Goal: Download file/media

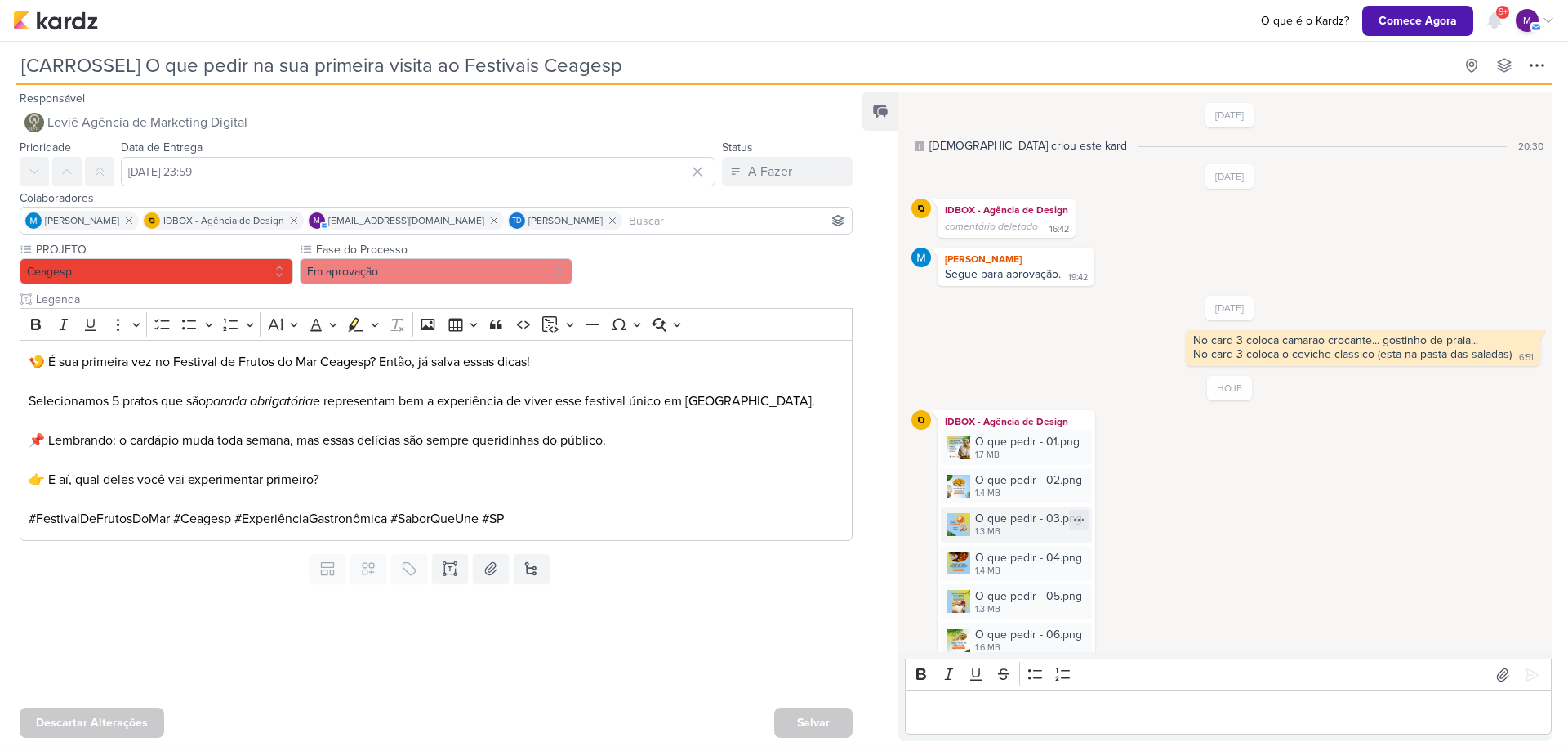
scroll to position [73, 0]
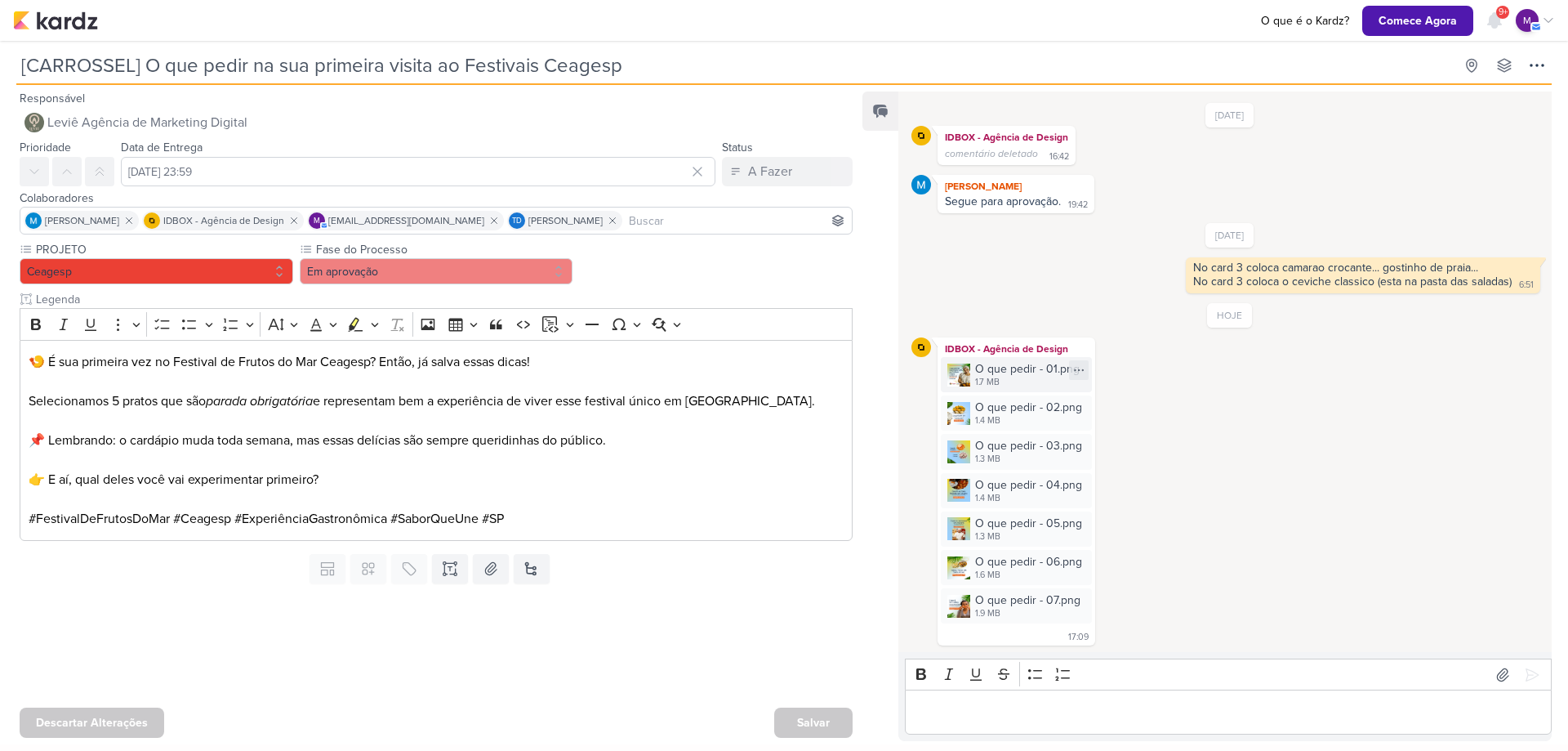
click at [1004, 383] on div "1.7 MB" at bounding box center [1027, 382] width 105 height 13
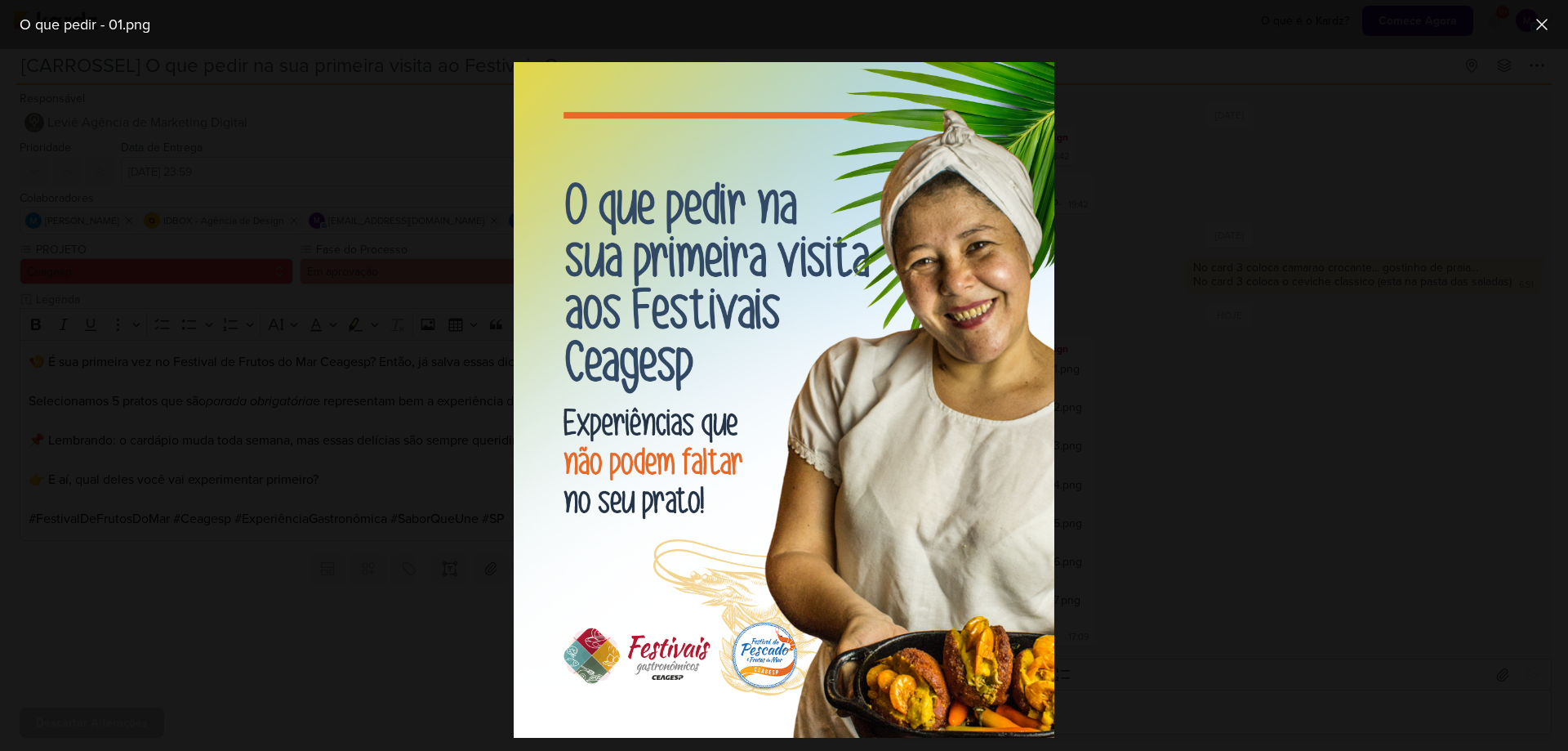
click at [1114, 457] on div at bounding box center [784, 400] width 1568 height 702
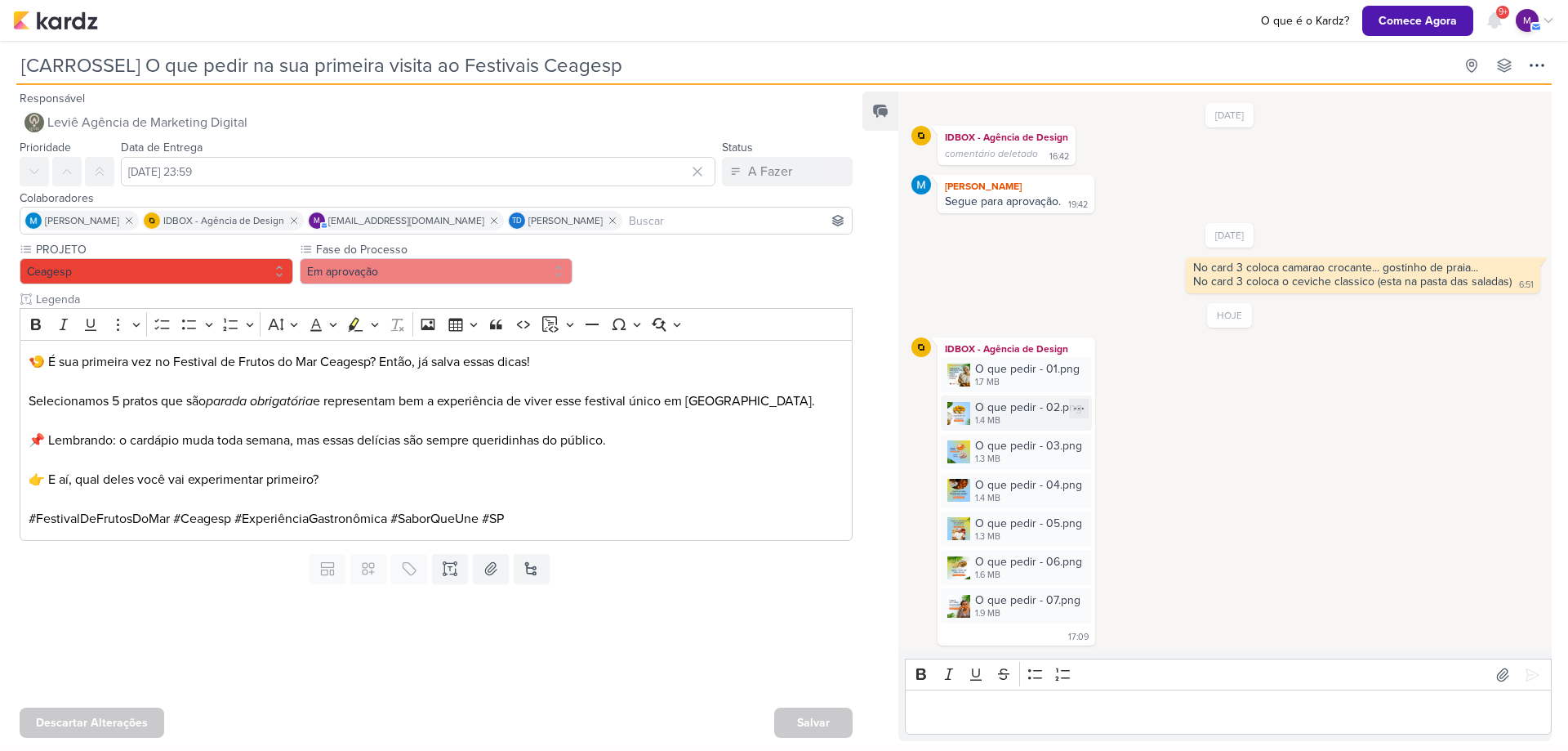
click at [988, 415] on div "1.4 MB" at bounding box center [1028, 420] width 107 height 13
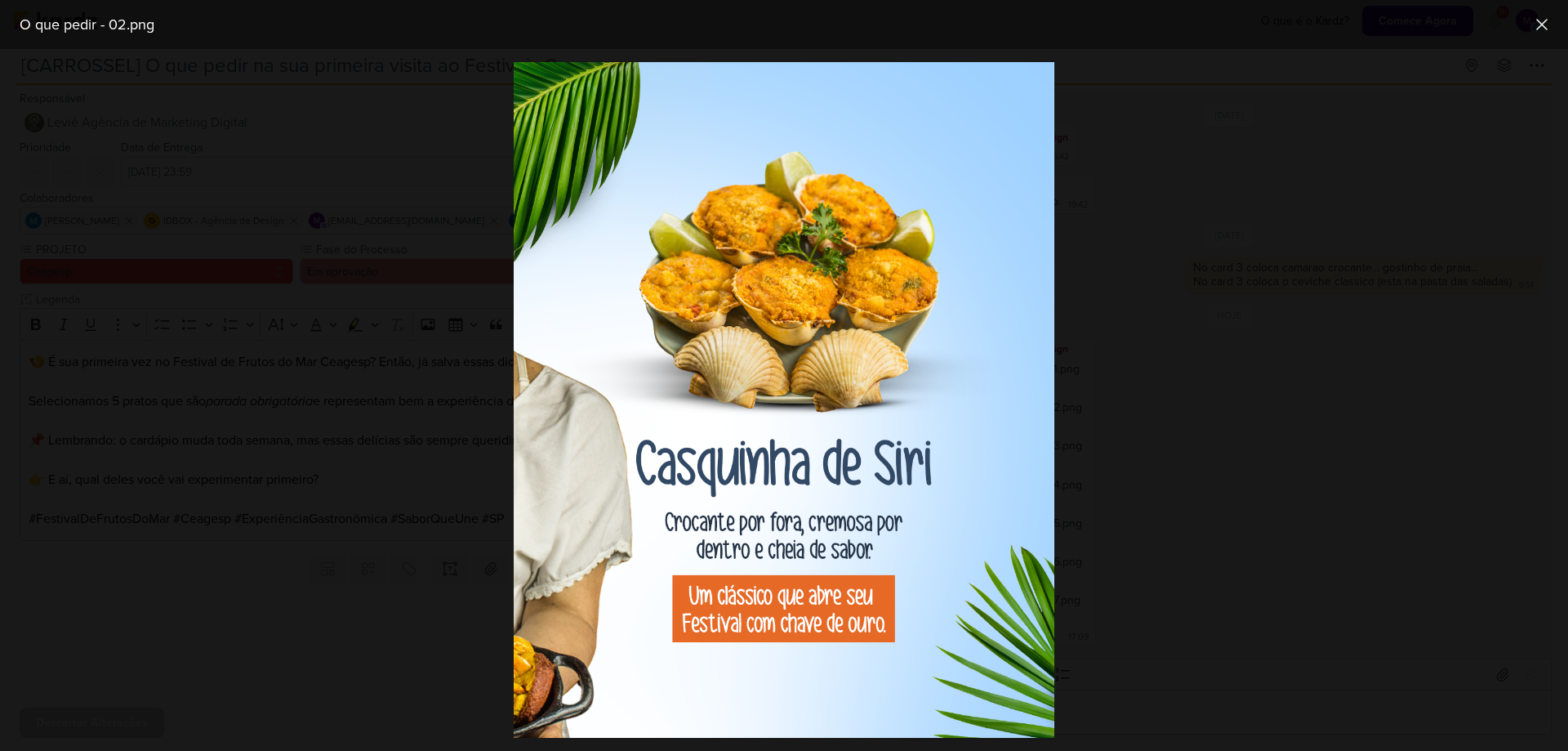
click at [1210, 453] on div at bounding box center [784, 400] width 1568 height 702
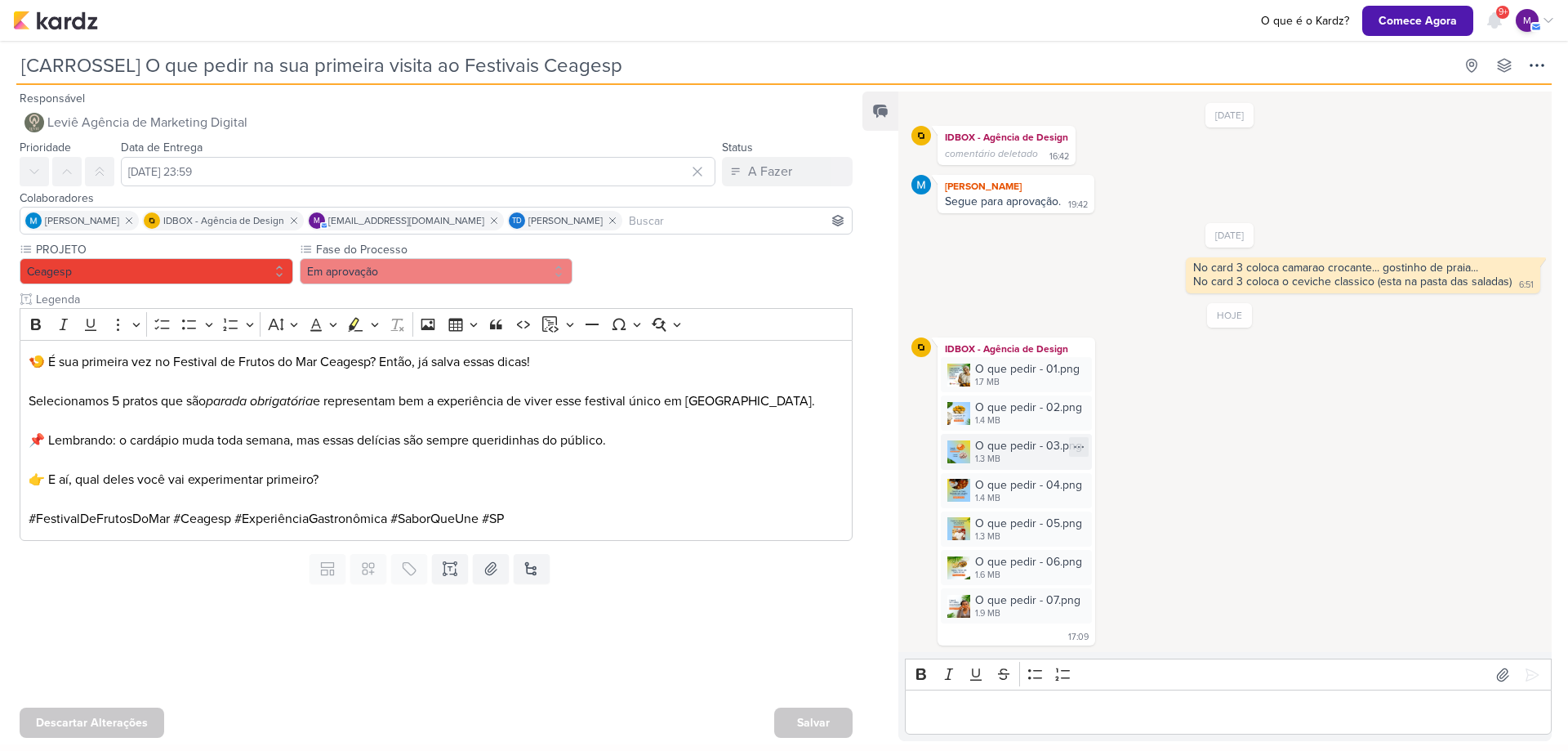
click at [992, 462] on div "1.3 MB" at bounding box center [1028, 459] width 107 height 13
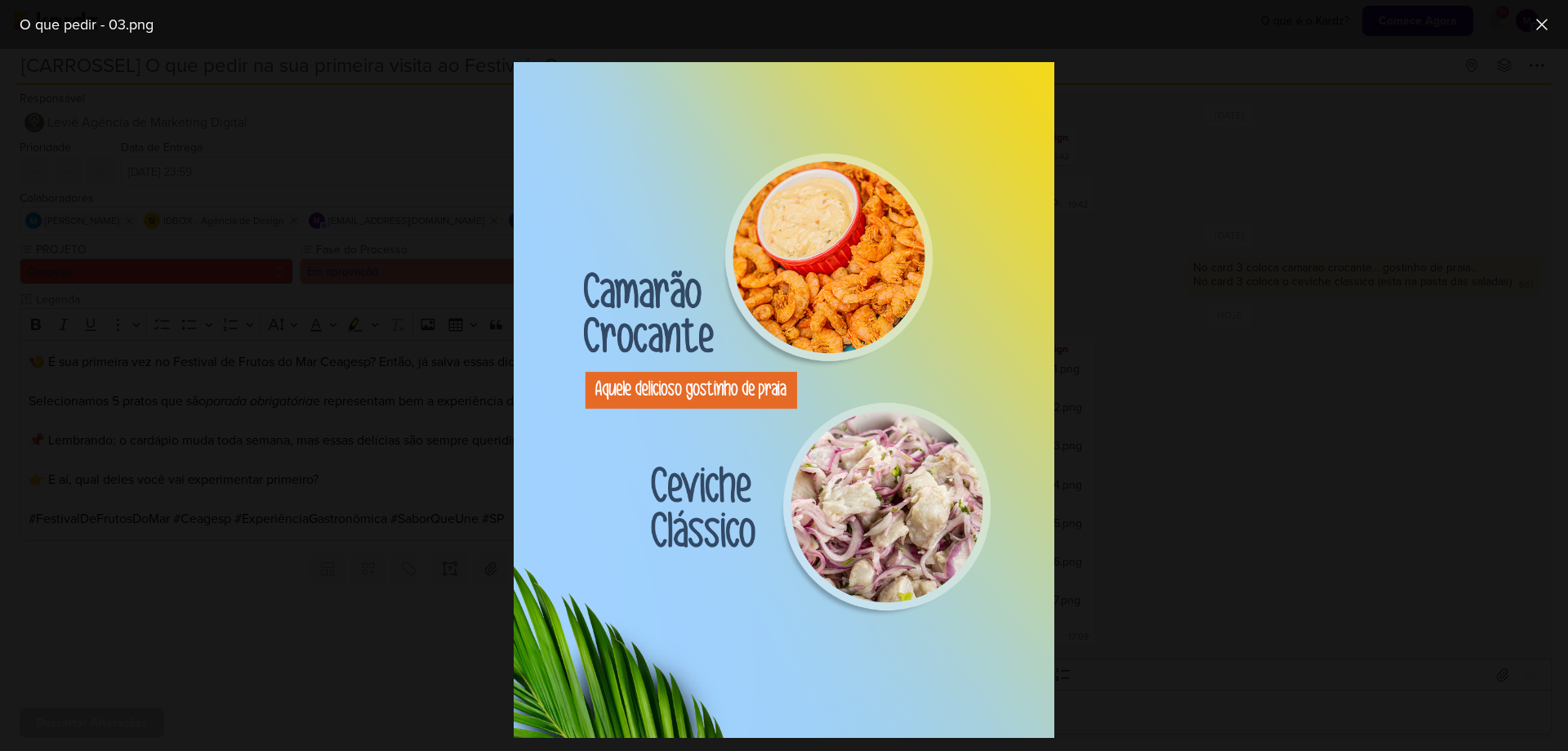
click at [1294, 585] on div at bounding box center [784, 400] width 1568 height 702
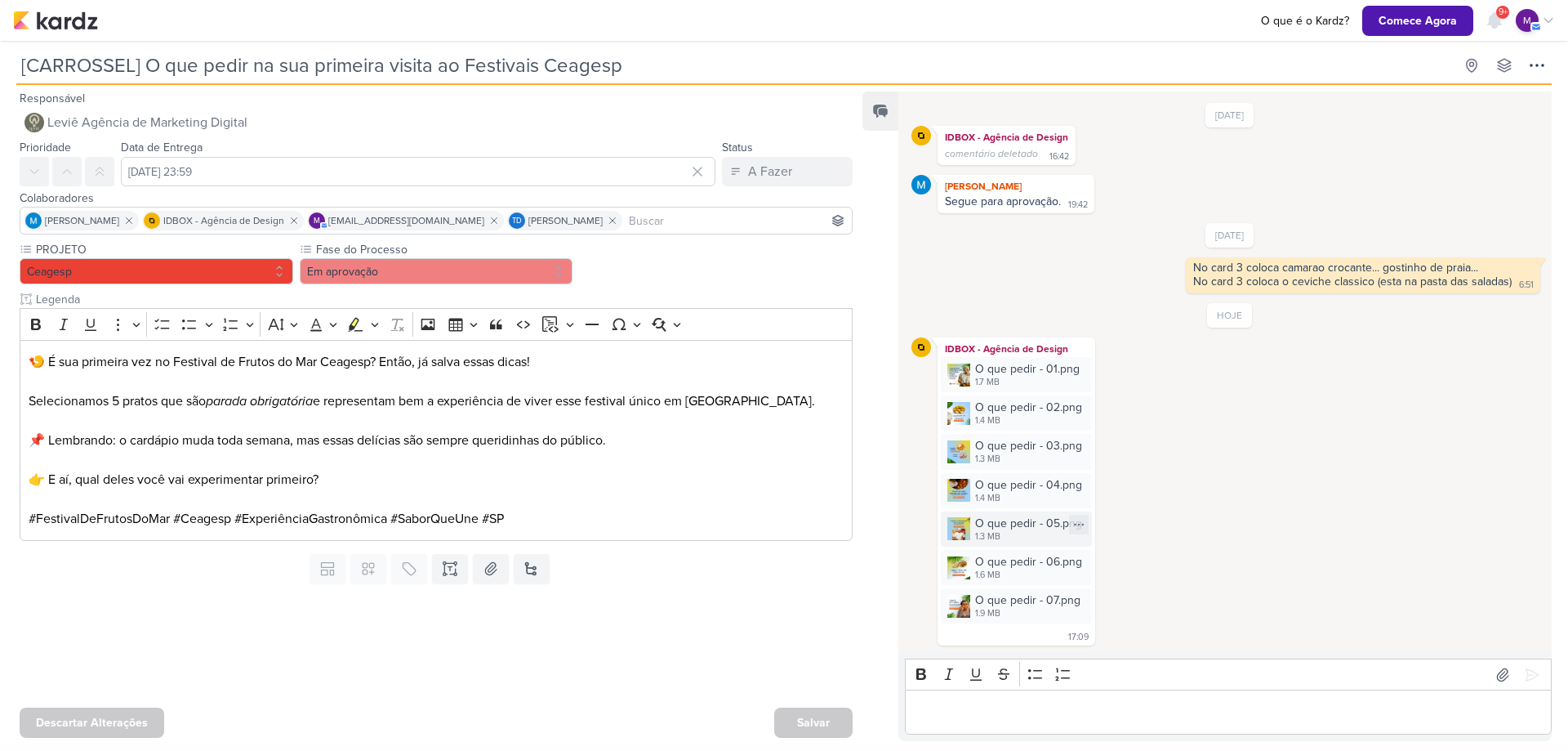
click at [1006, 520] on div "O que pedir - 05.png" at bounding box center [1028, 522] width 107 height 17
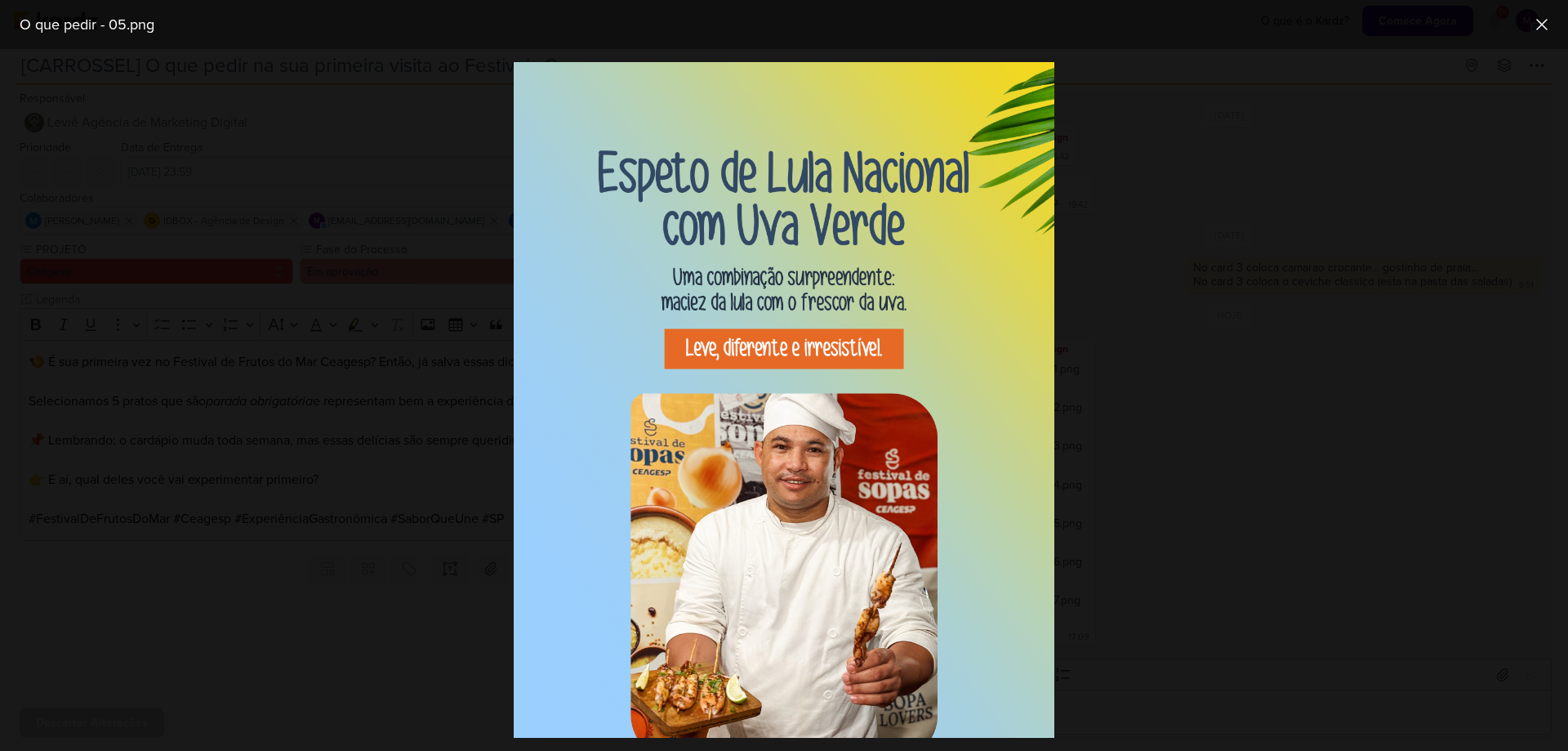
click at [1234, 499] on div at bounding box center [784, 400] width 1568 height 702
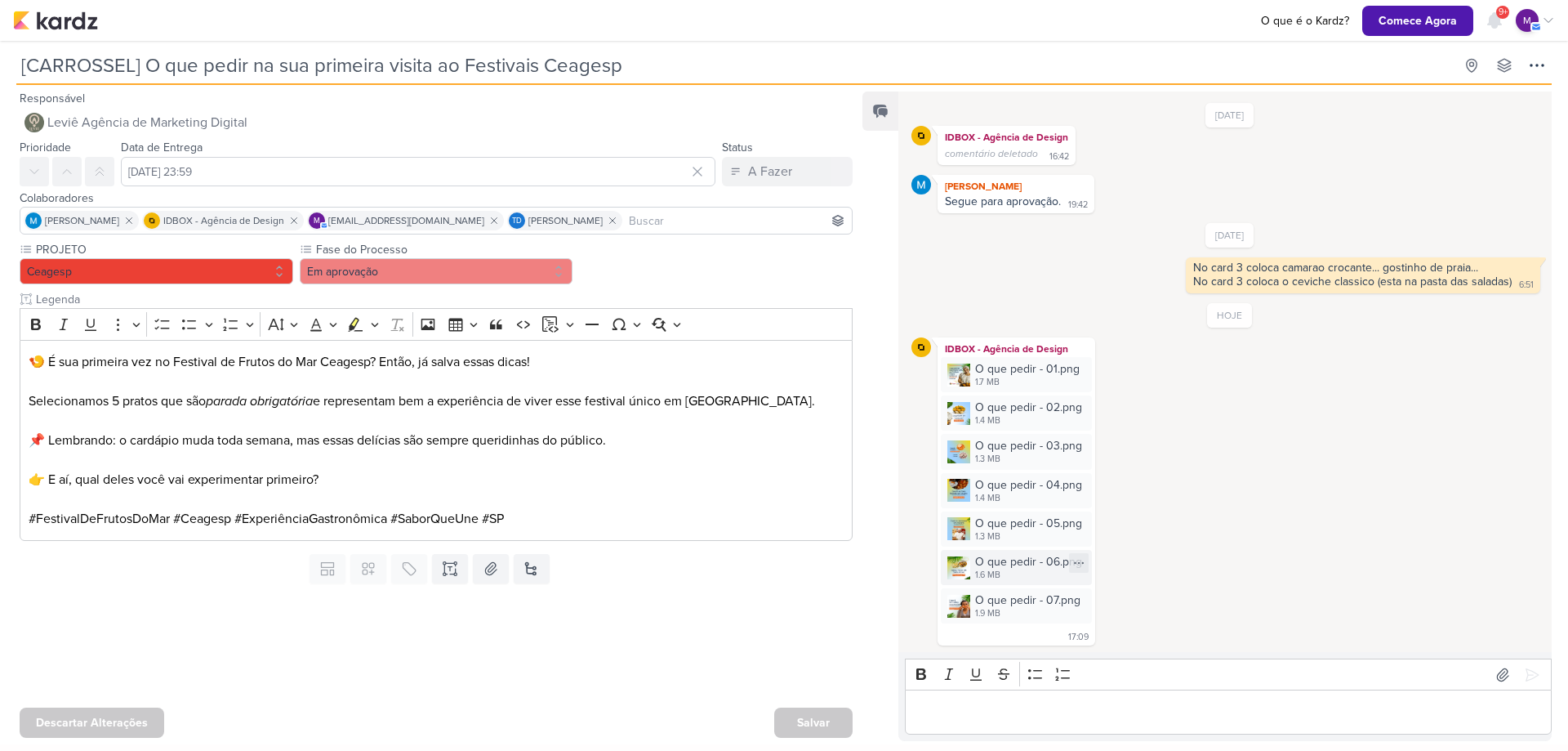
click at [1003, 551] on div "O que pedir - 06.png 1.6 MB" at bounding box center [1017, 567] width 151 height 35
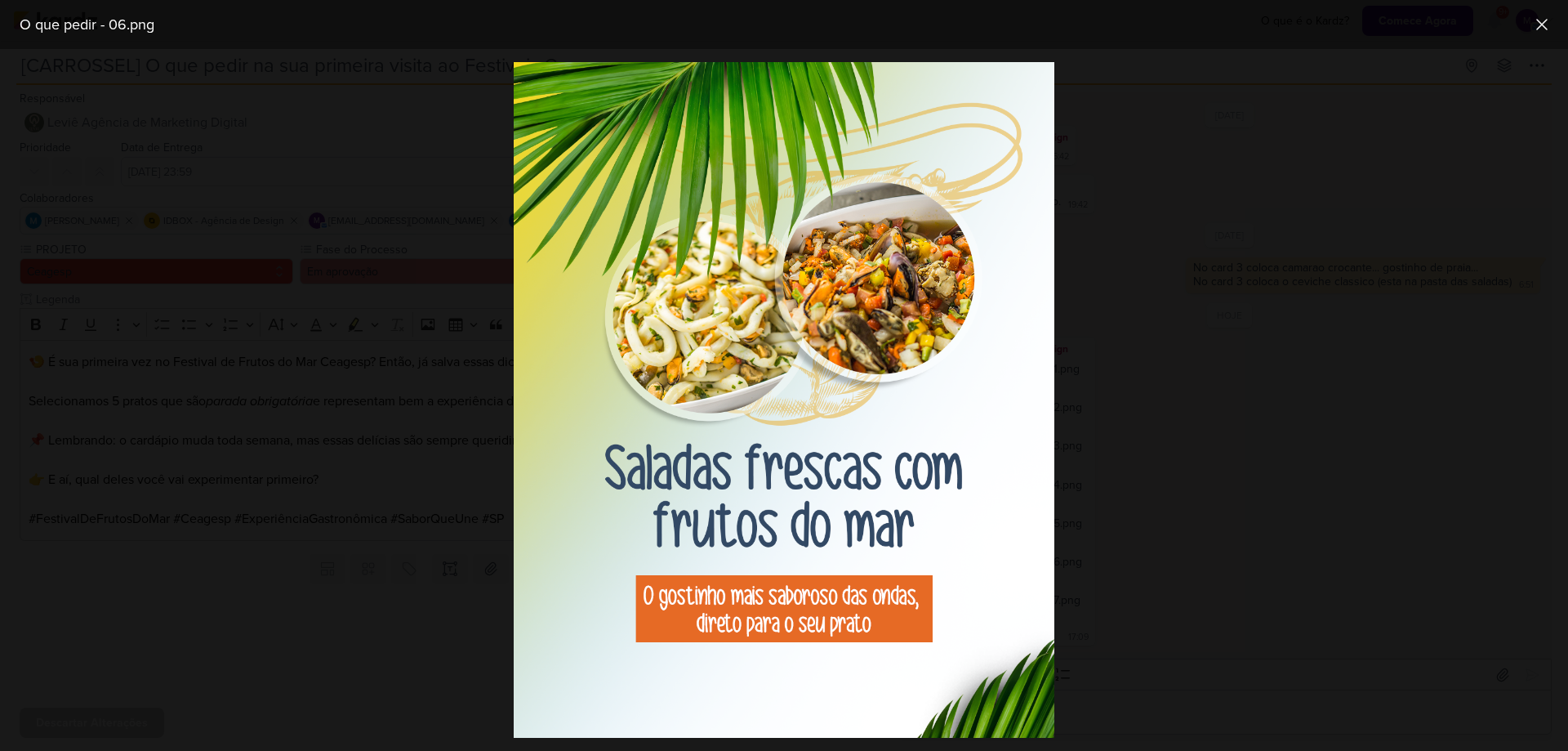
click at [1219, 513] on div at bounding box center [784, 400] width 1568 height 702
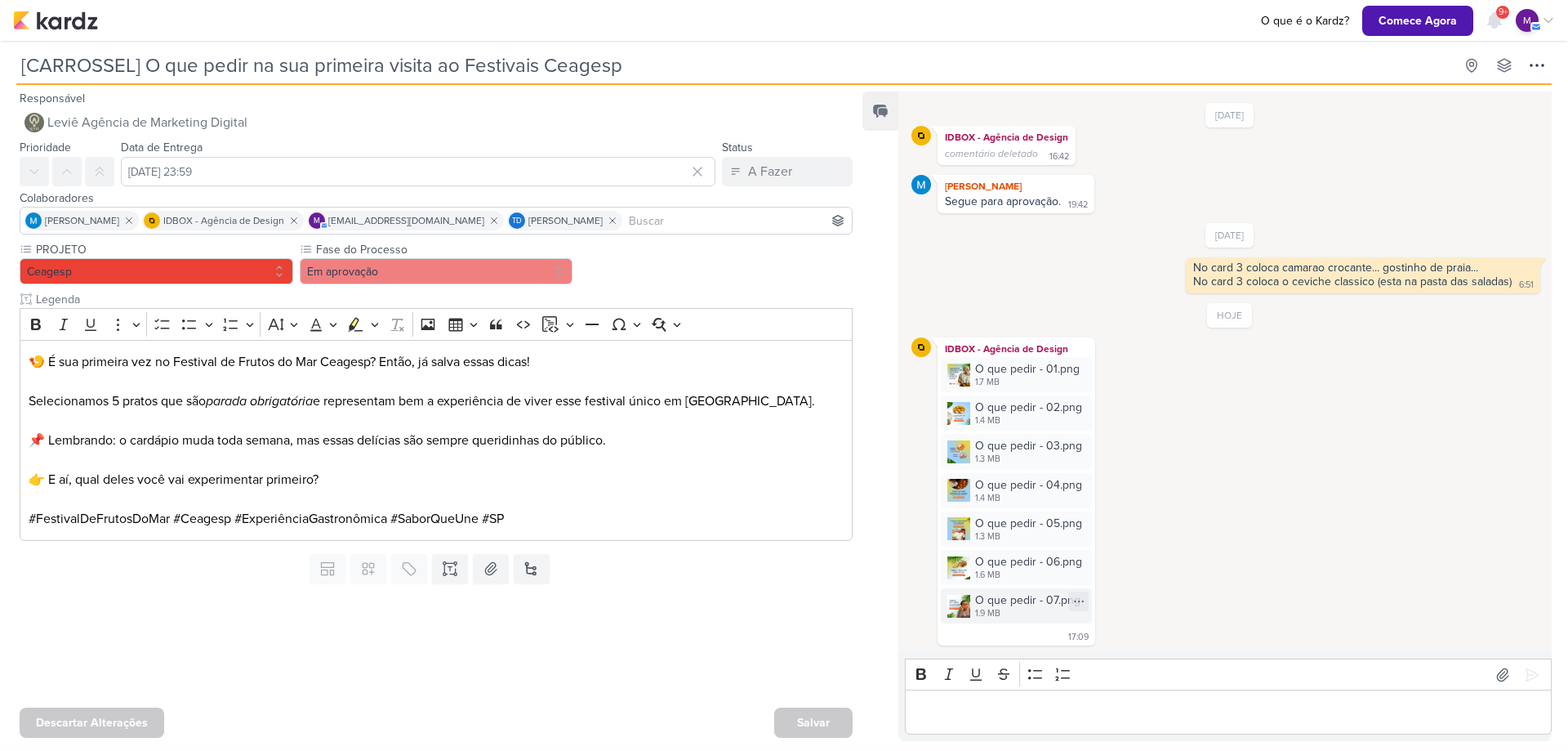
click at [997, 597] on div "O que pedir - 07.png" at bounding box center [1027, 600] width 105 height 17
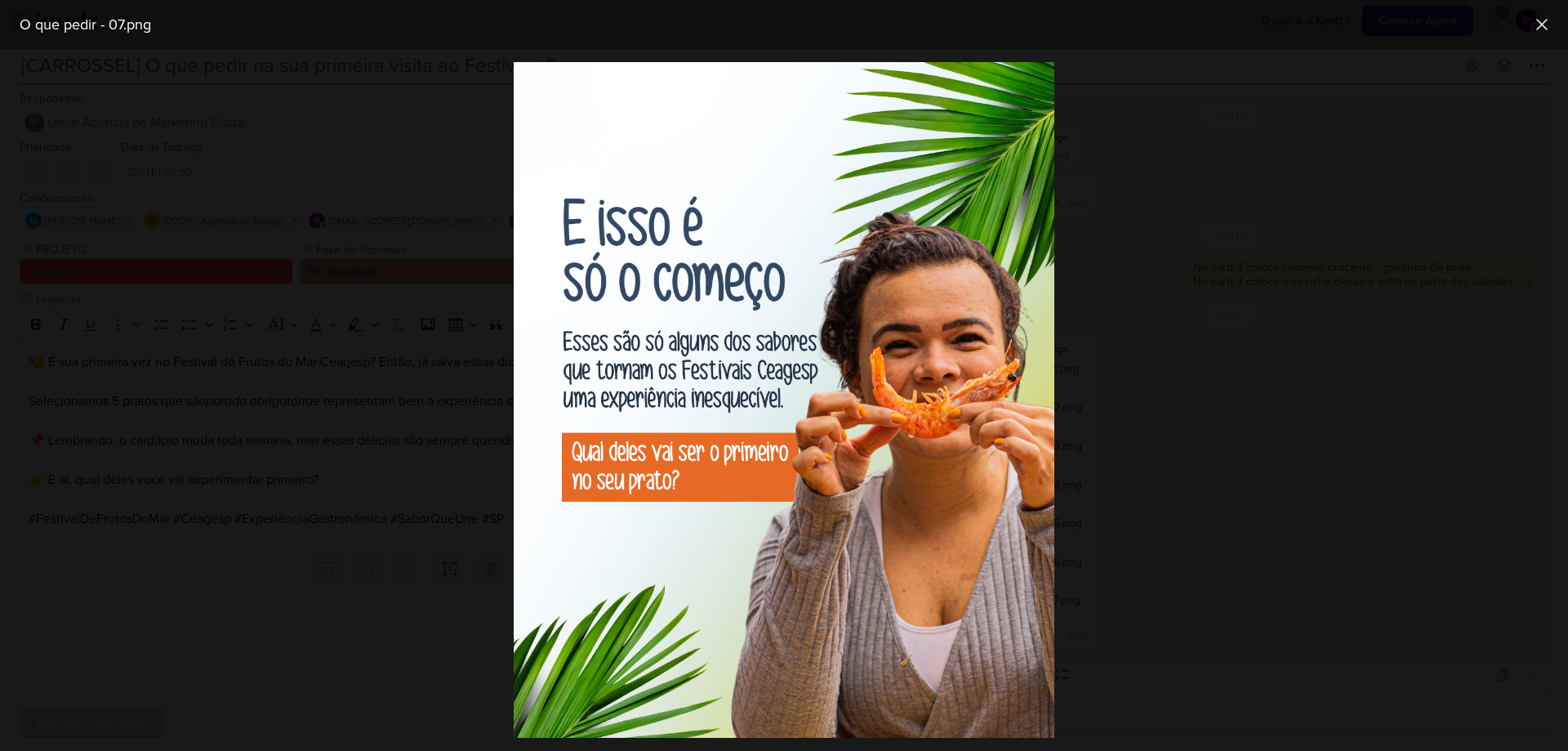
click at [1251, 553] on div at bounding box center [784, 400] width 1568 height 702
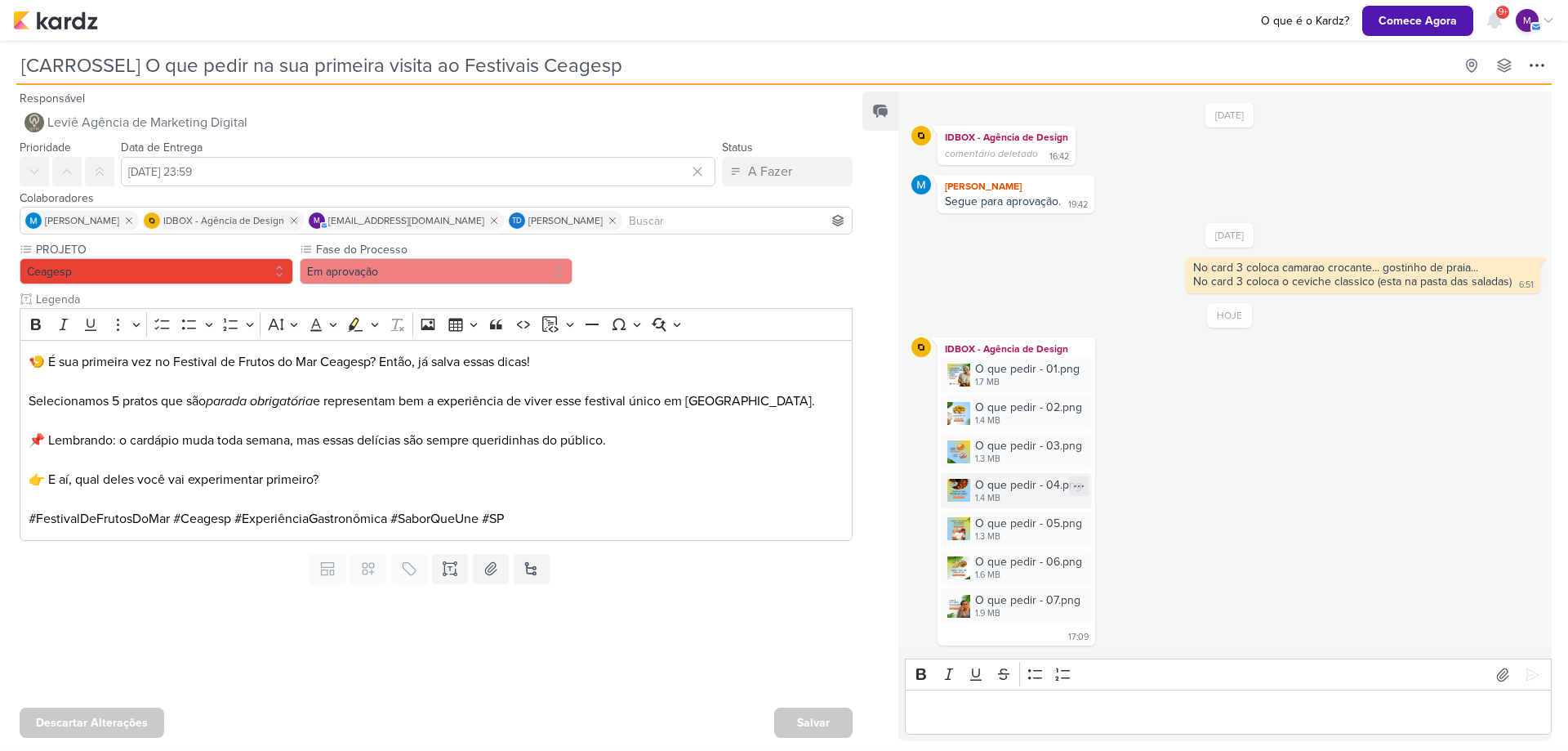
click at [1010, 497] on div "1.4 MB" at bounding box center [1028, 498] width 107 height 13
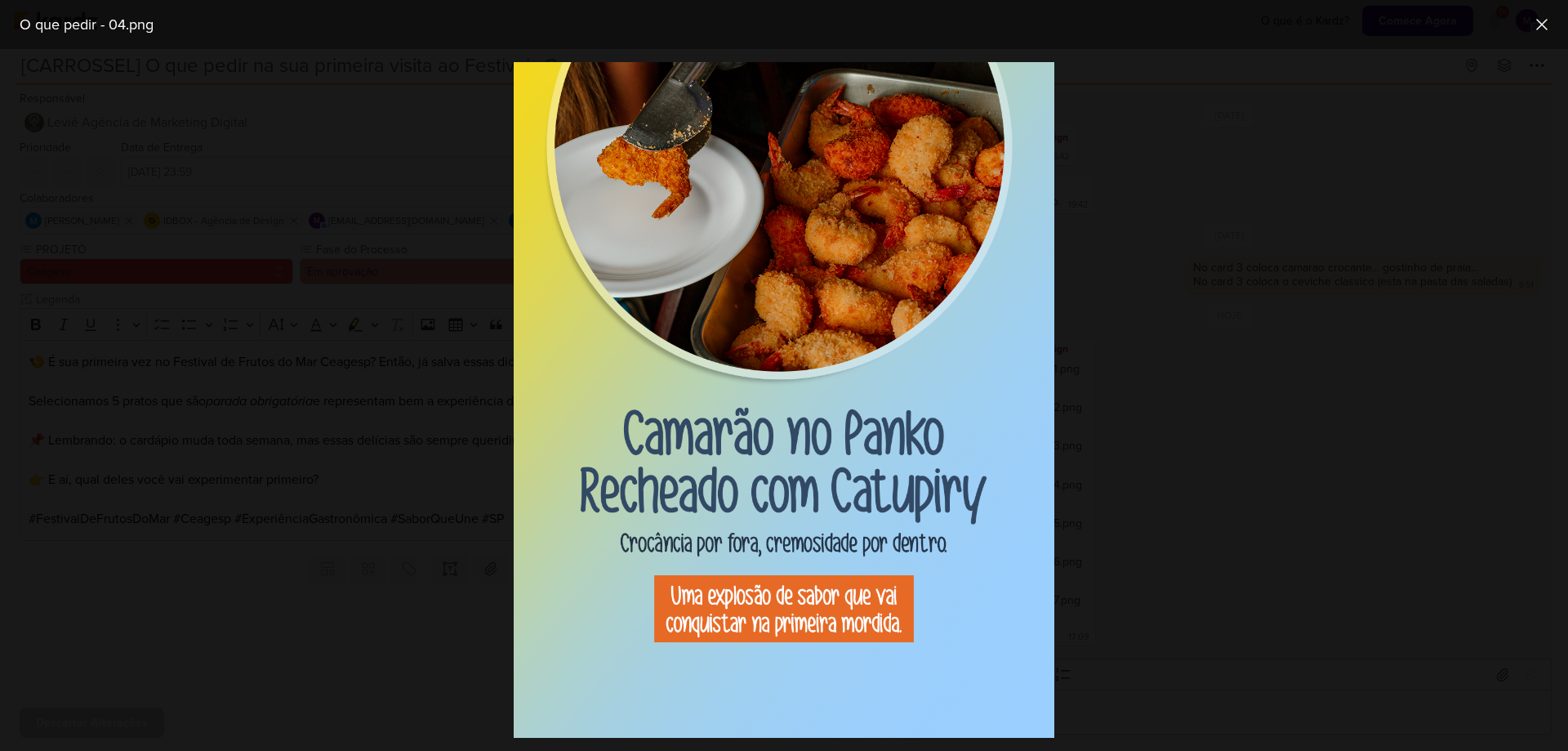
click at [1174, 483] on div at bounding box center [784, 400] width 1568 height 702
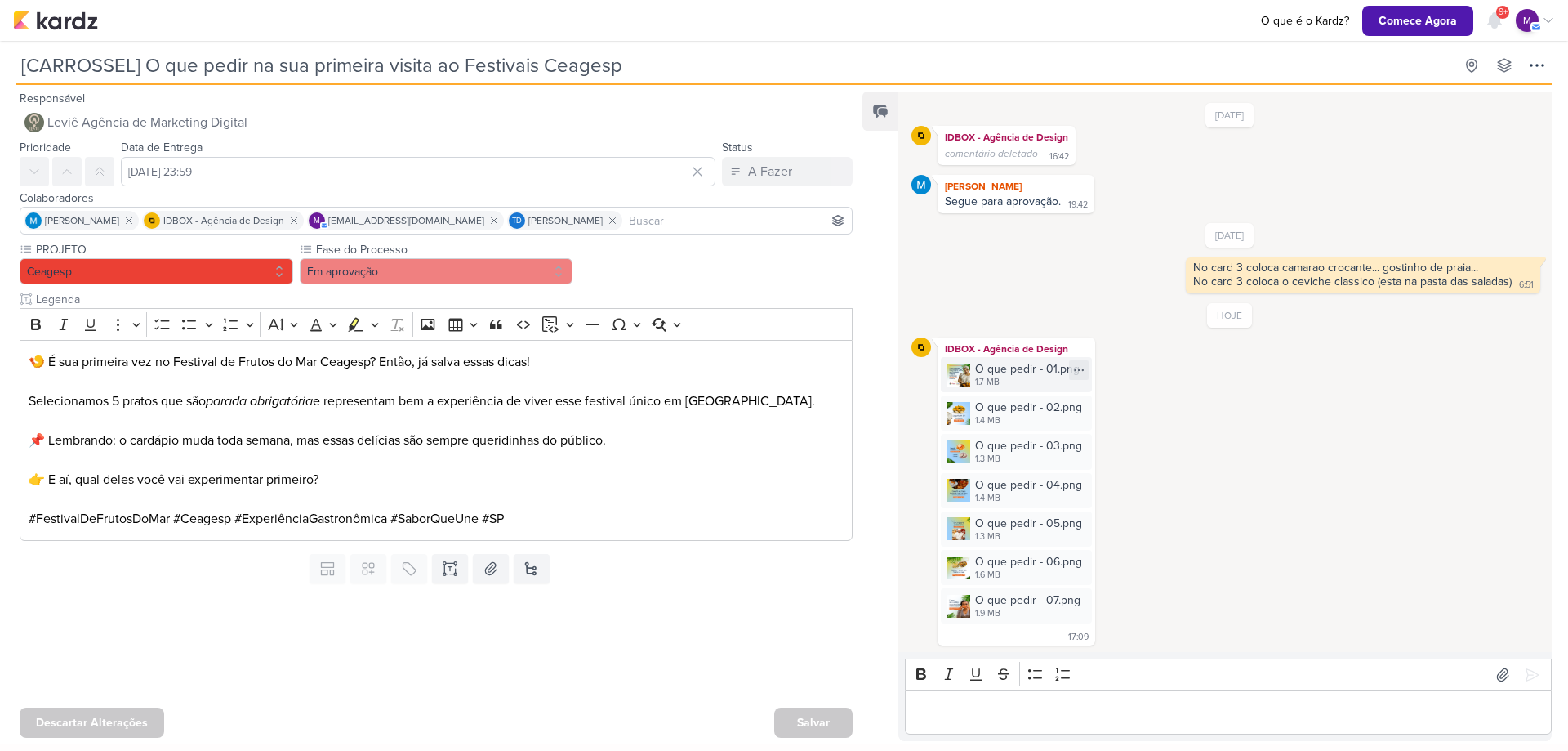
click at [1007, 384] on div "1.7 MB" at bounding box center [1027, 382] width 105 height 13
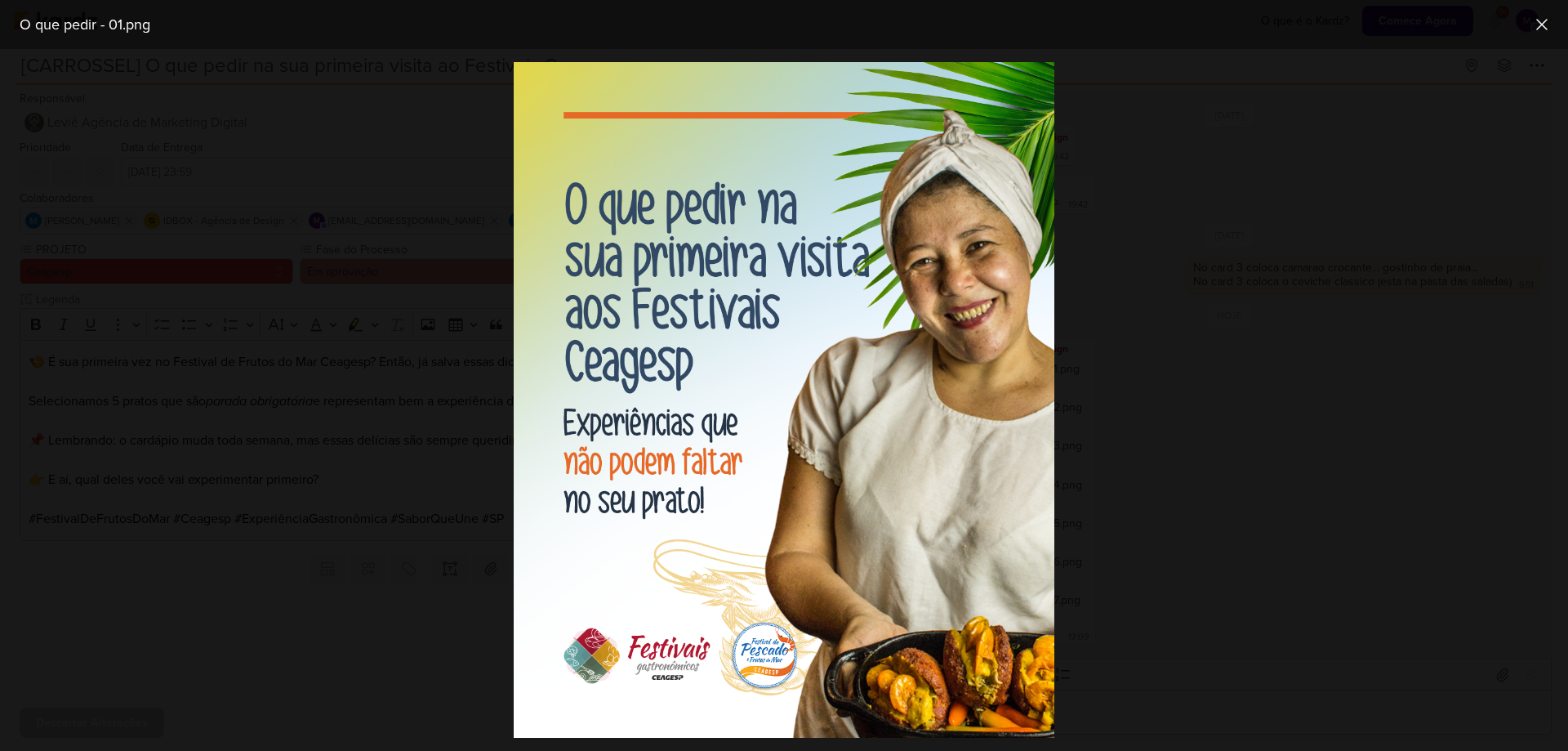
click at [1215, 401] on div at bounding box center [784, 400] width 1568 height 702
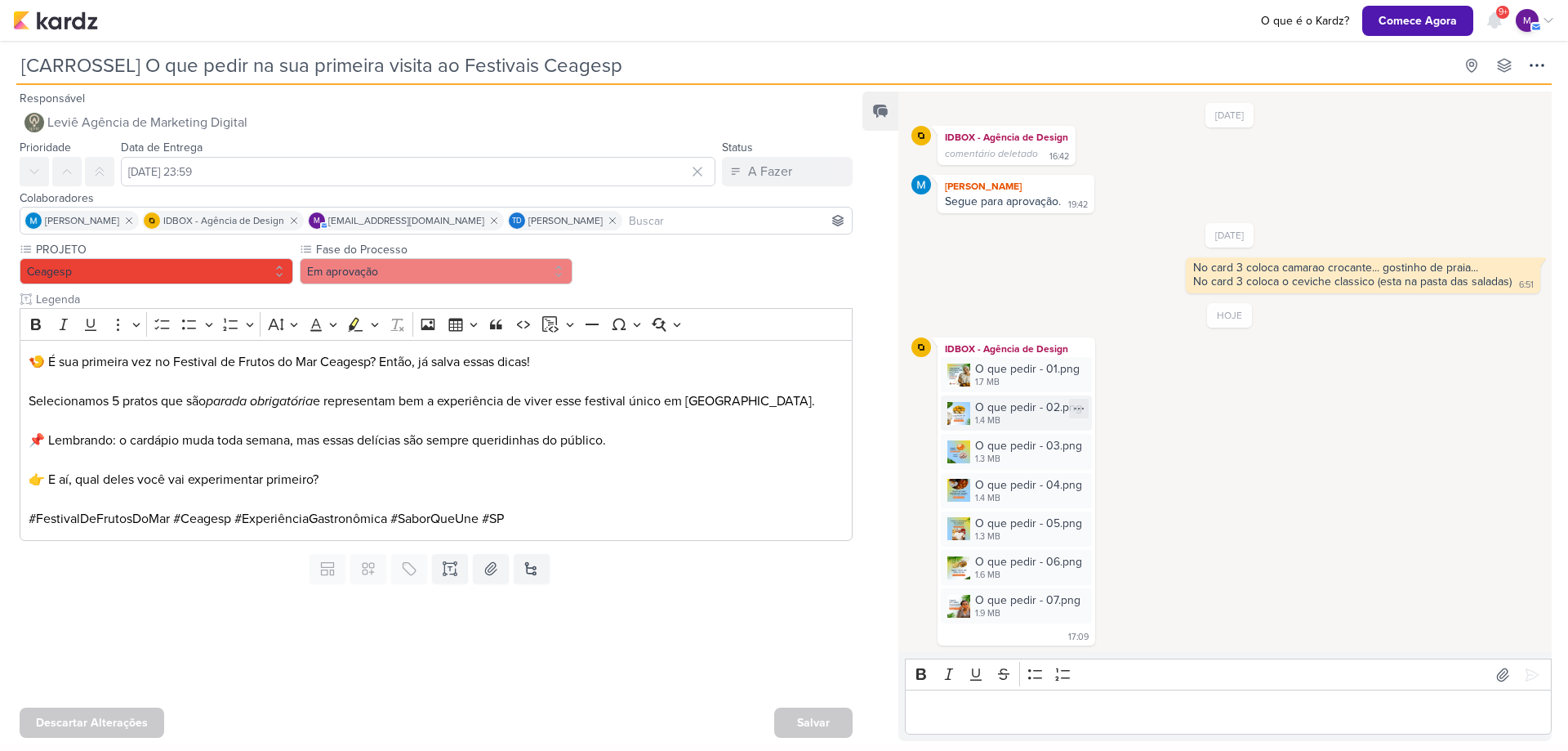
click at [977, 410] on div "O que pedir - 02.png" at bounding box center [1028, 407] width 107 height 17
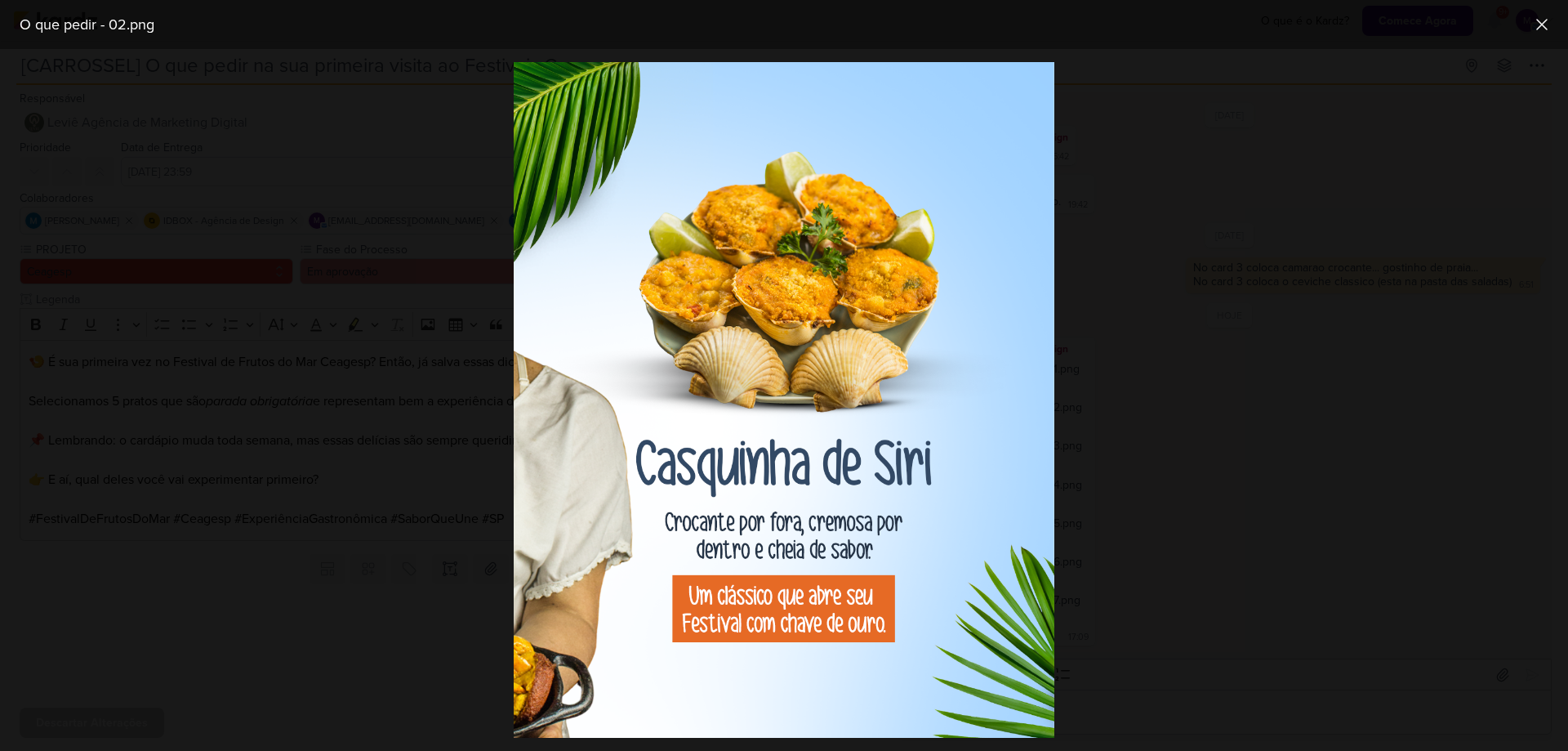
click at [1302, 513] on div at bounding box center [784, 400] width 1568 height 702
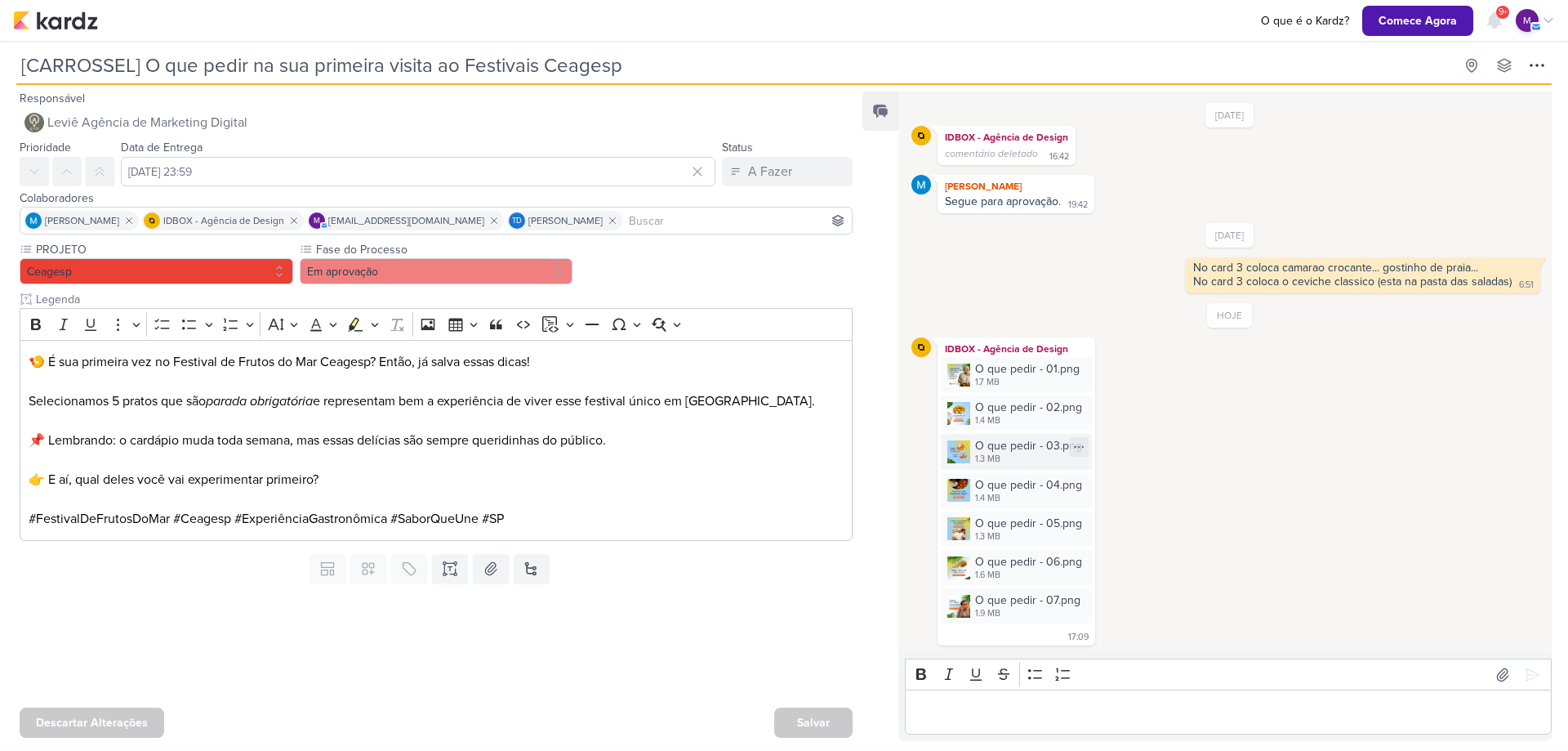
click at [990, 452] on div "O que pedir - 03.png" at bounding box center [1028, 445] width 107 height 17
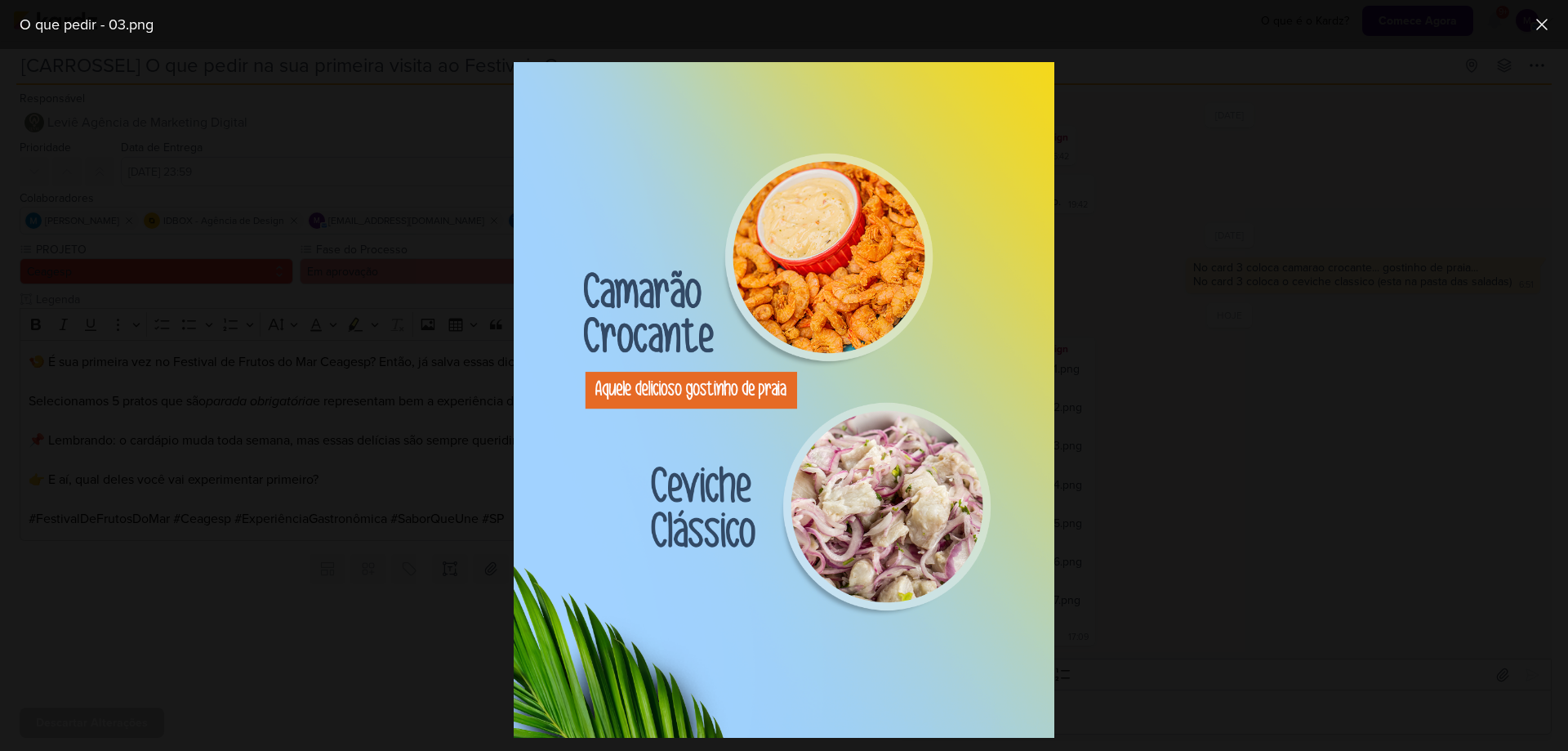
click at [1317, 573] on div at bounding box center [784, 400] width 1568 height 702
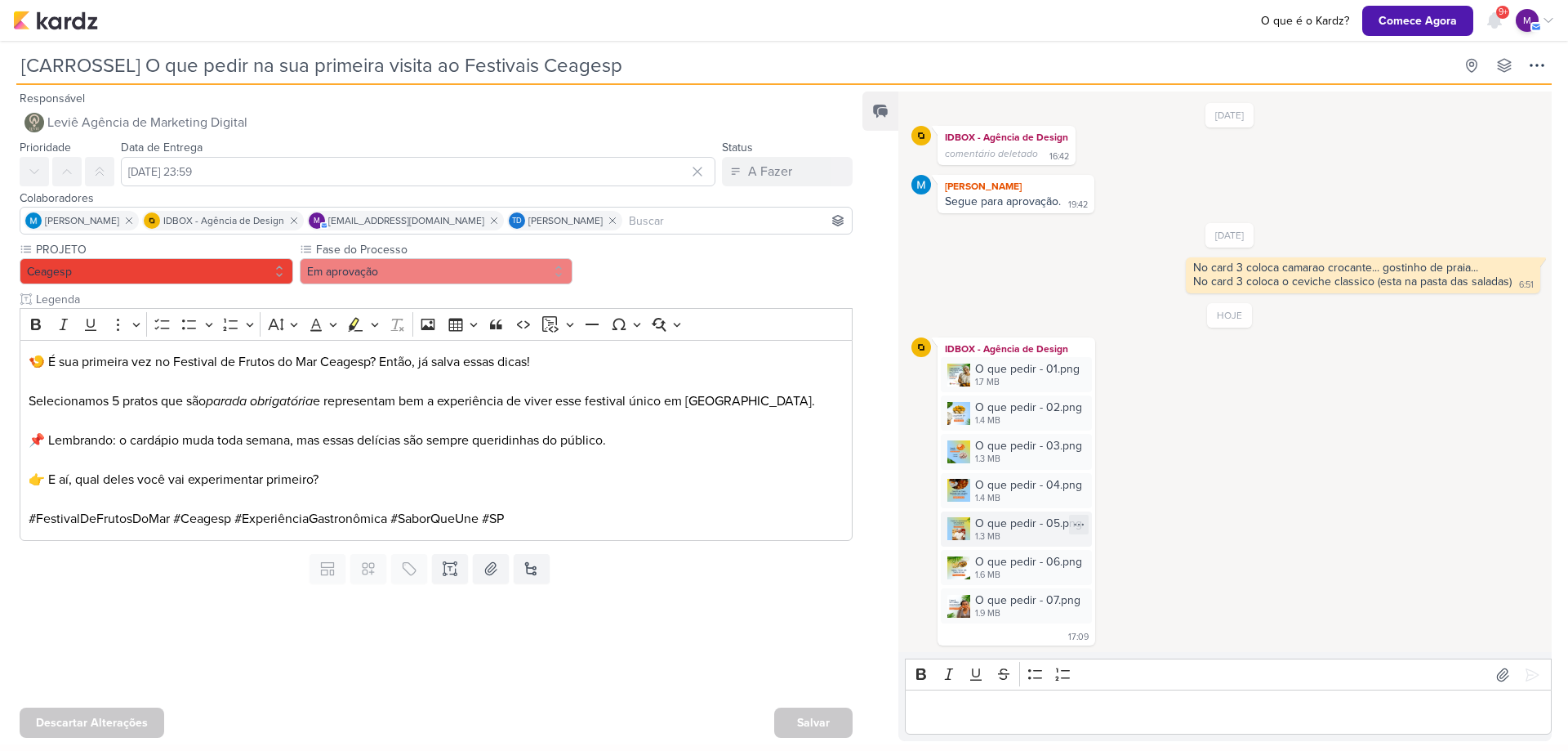
click at [1016, 512] on div "O que pedir - 05.png 1.3 MB" at bounding box center [1017, 529] width 151 height 35
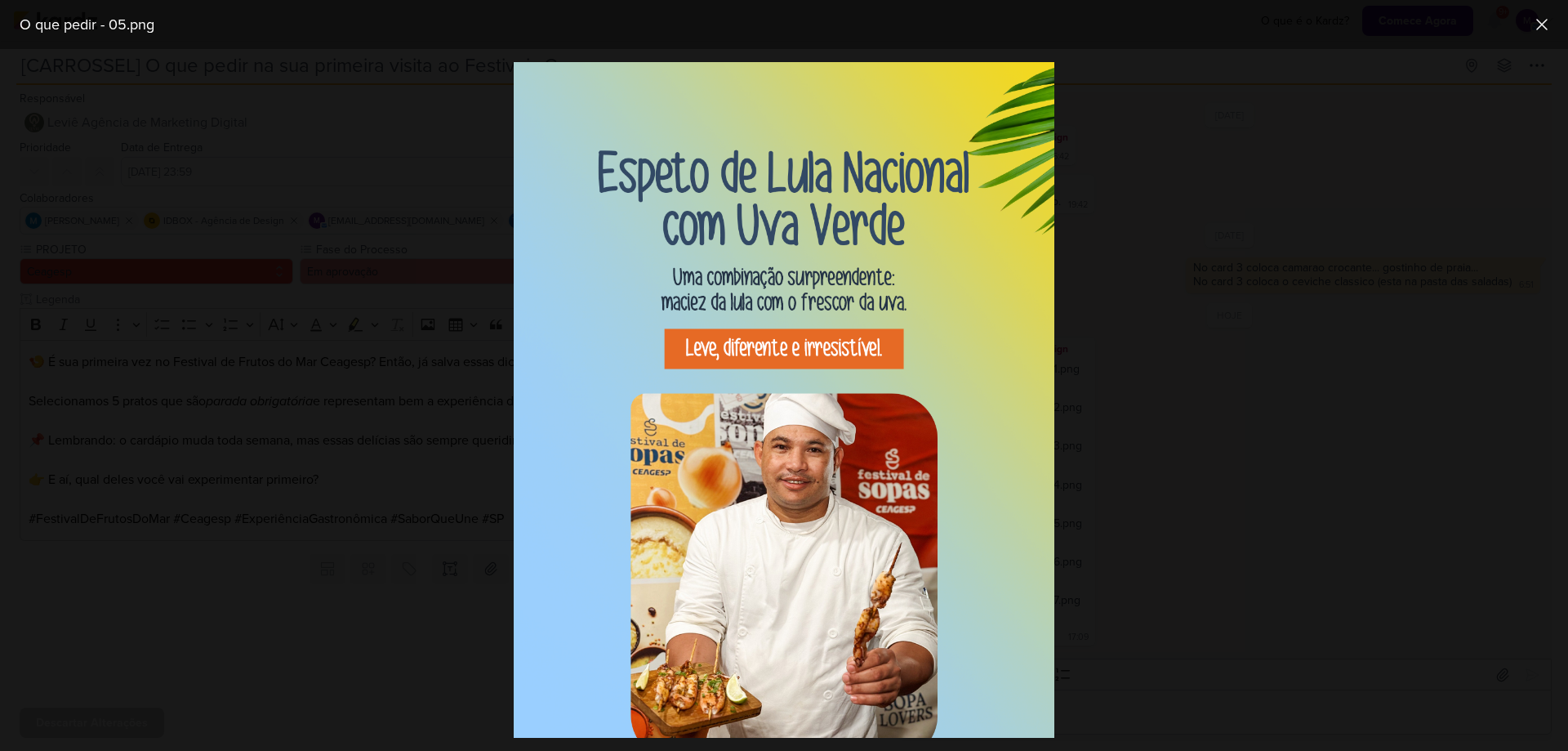
click at [1241, 569] on div at bounding box center [784, 400] width 1568 height 702
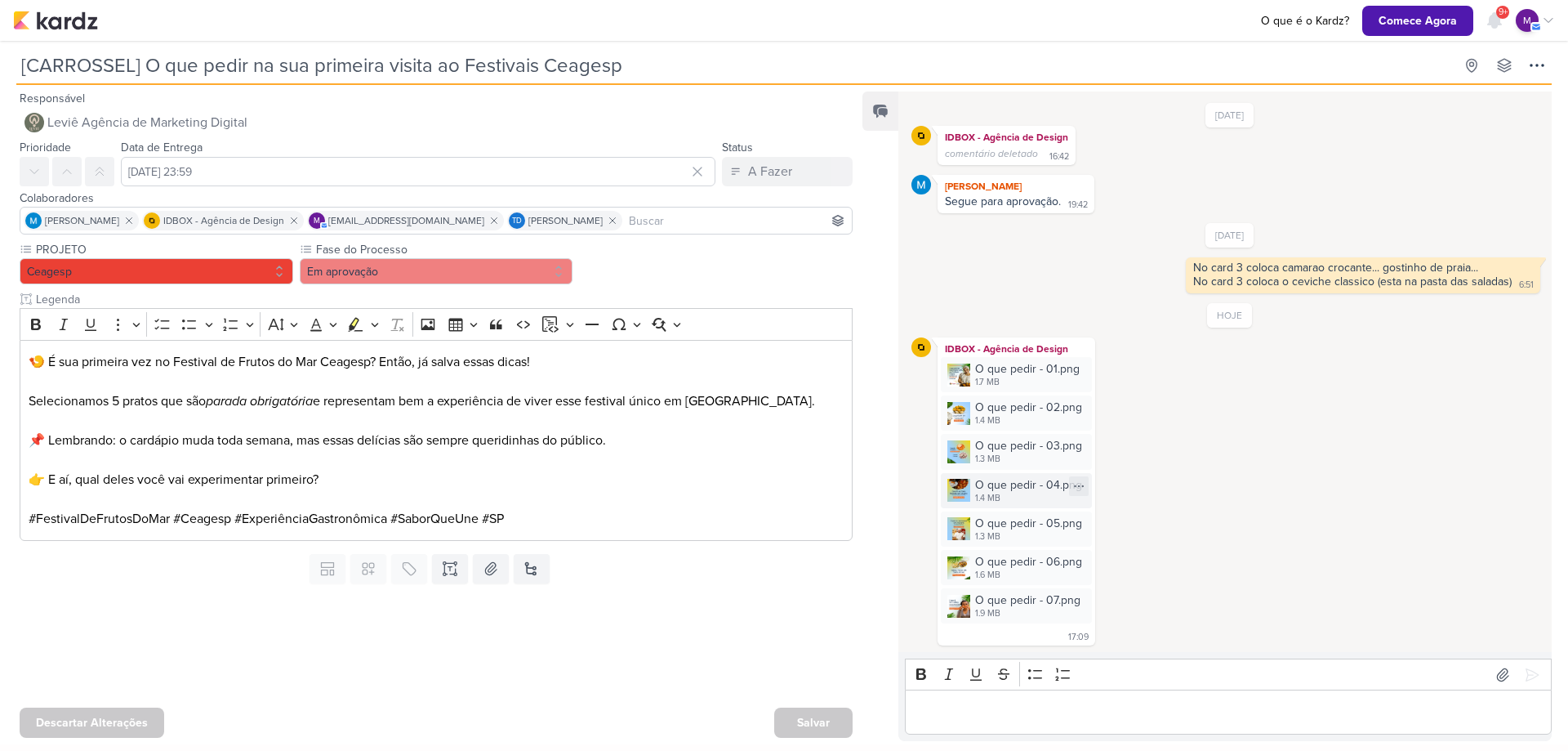
click at [1017, 490] on div "O que pedir - 04.png" at bounding box center [1028, 484] width 107 height 17
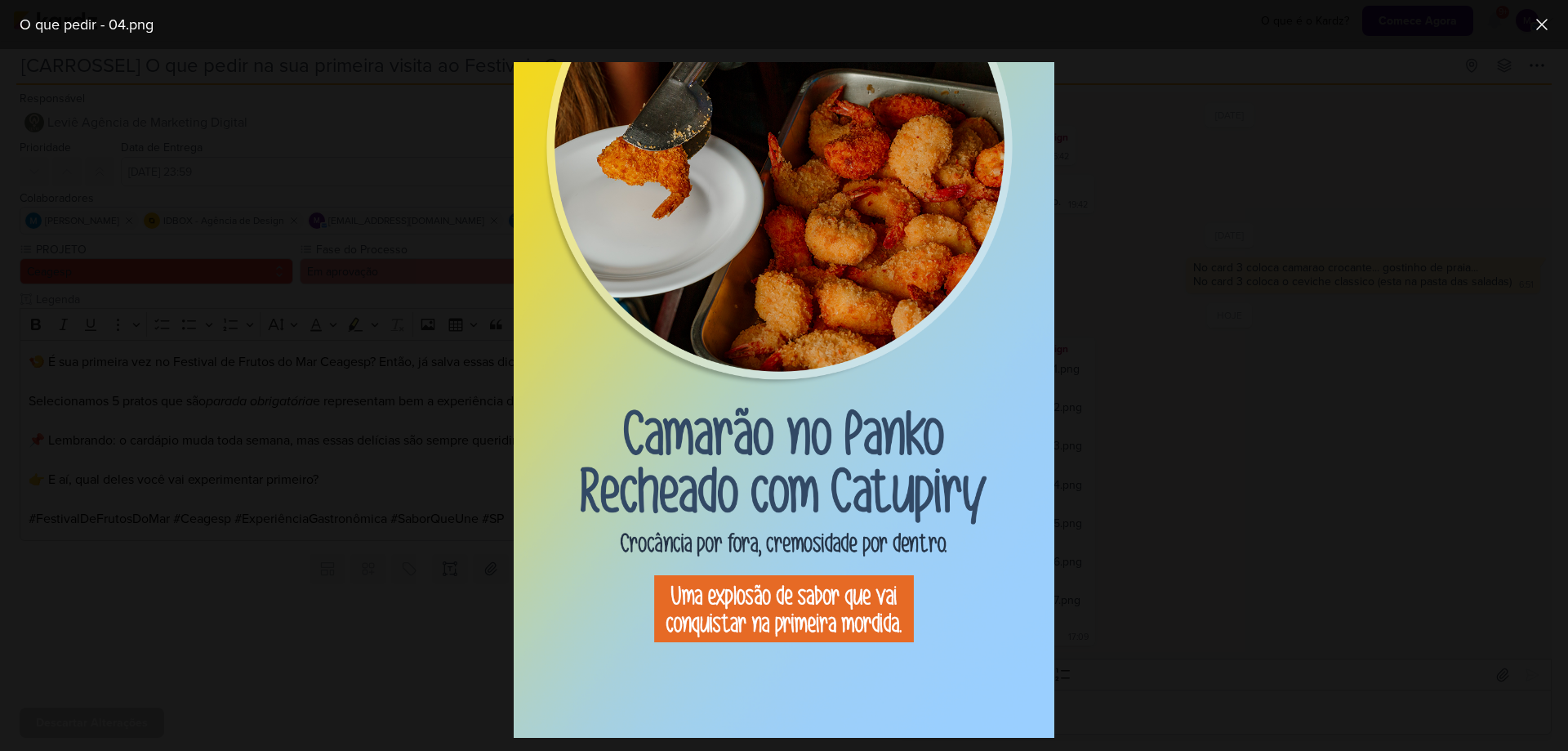
click at [1122, 563] on div at bounding box center [784, 400] width 1568 height 702
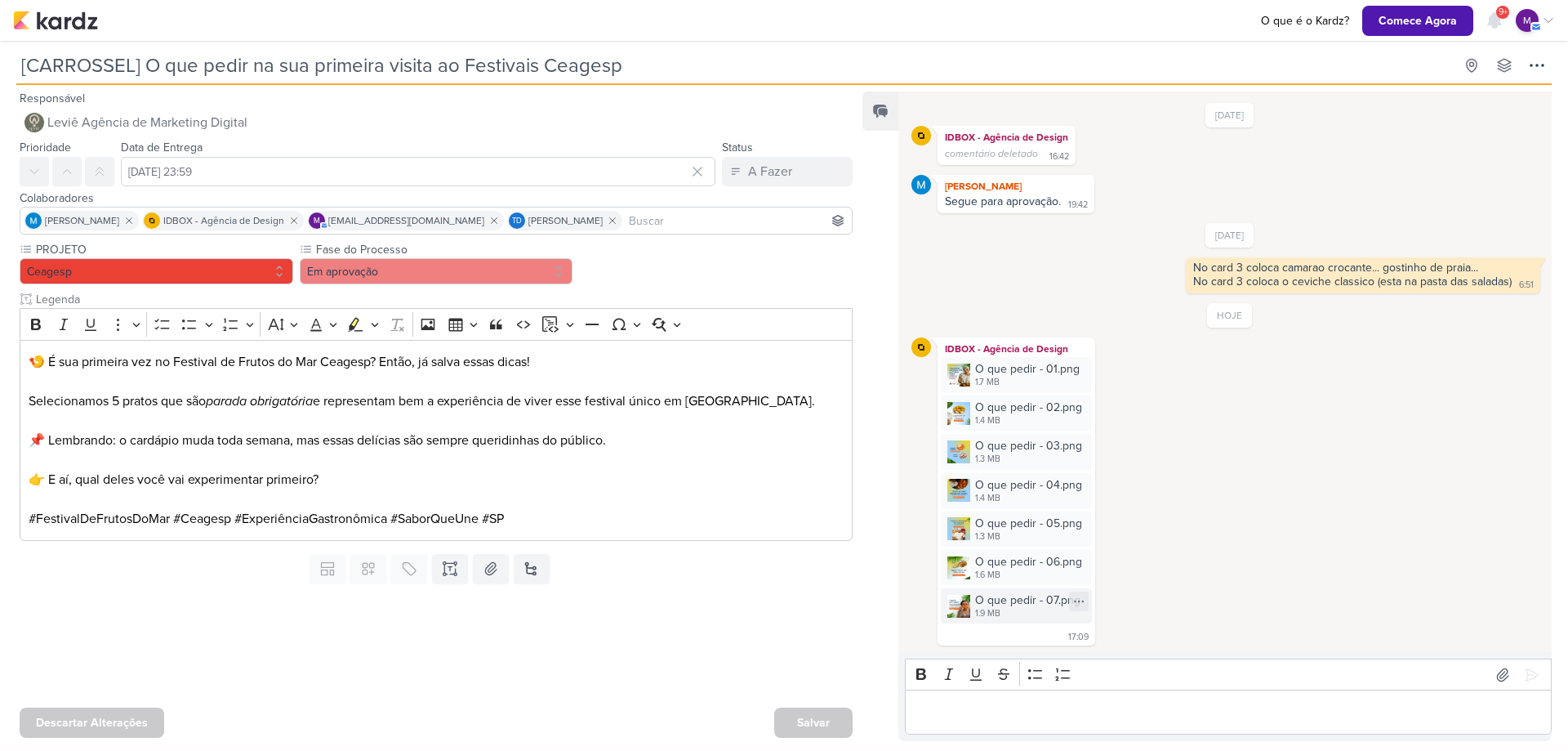
click at [1016, 594] on div "O que pedir - 07.png" at bounding box center [1027, 600] width 105 height 17
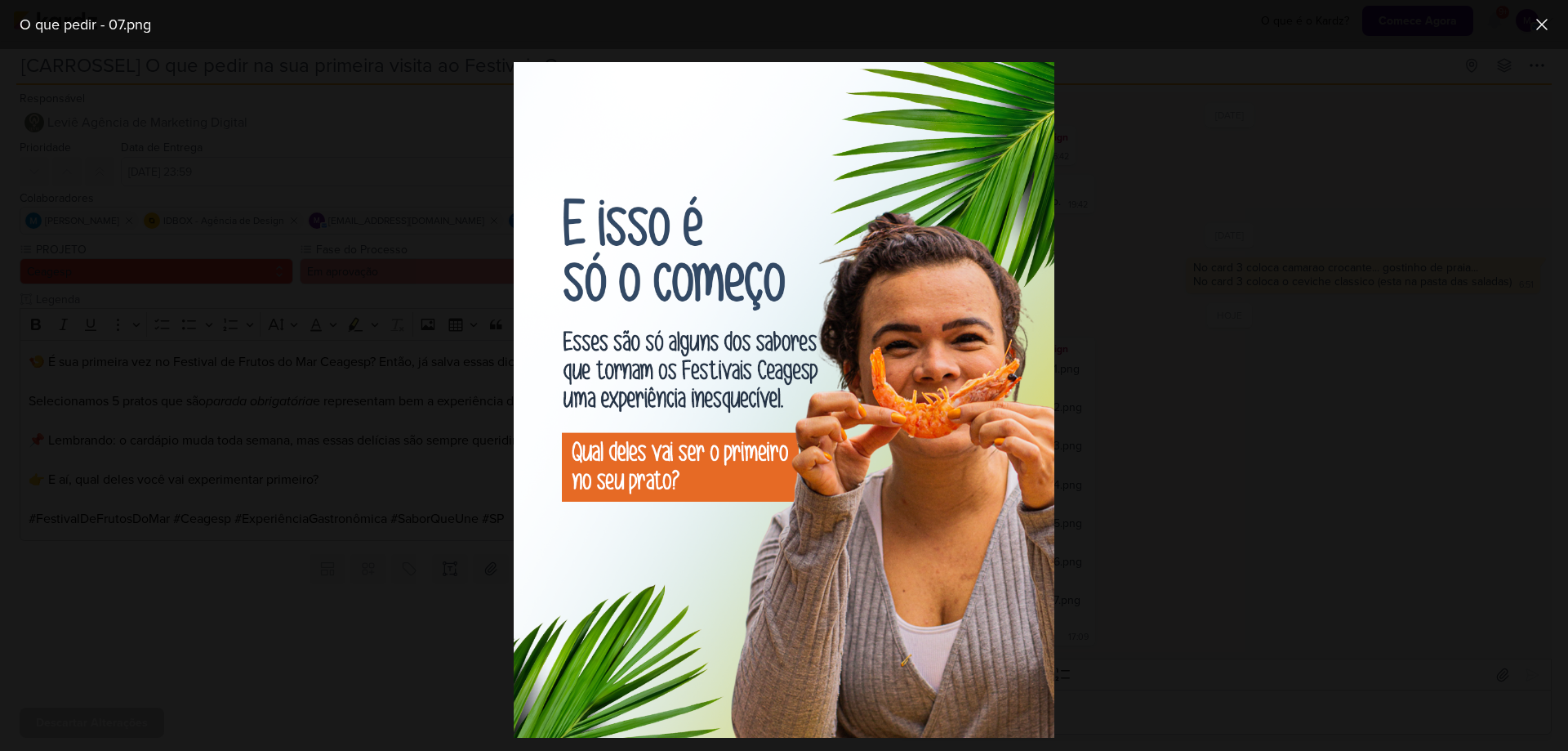
click at [1446, 527] on div at bounding box center [784, 400] width 1568 height 702
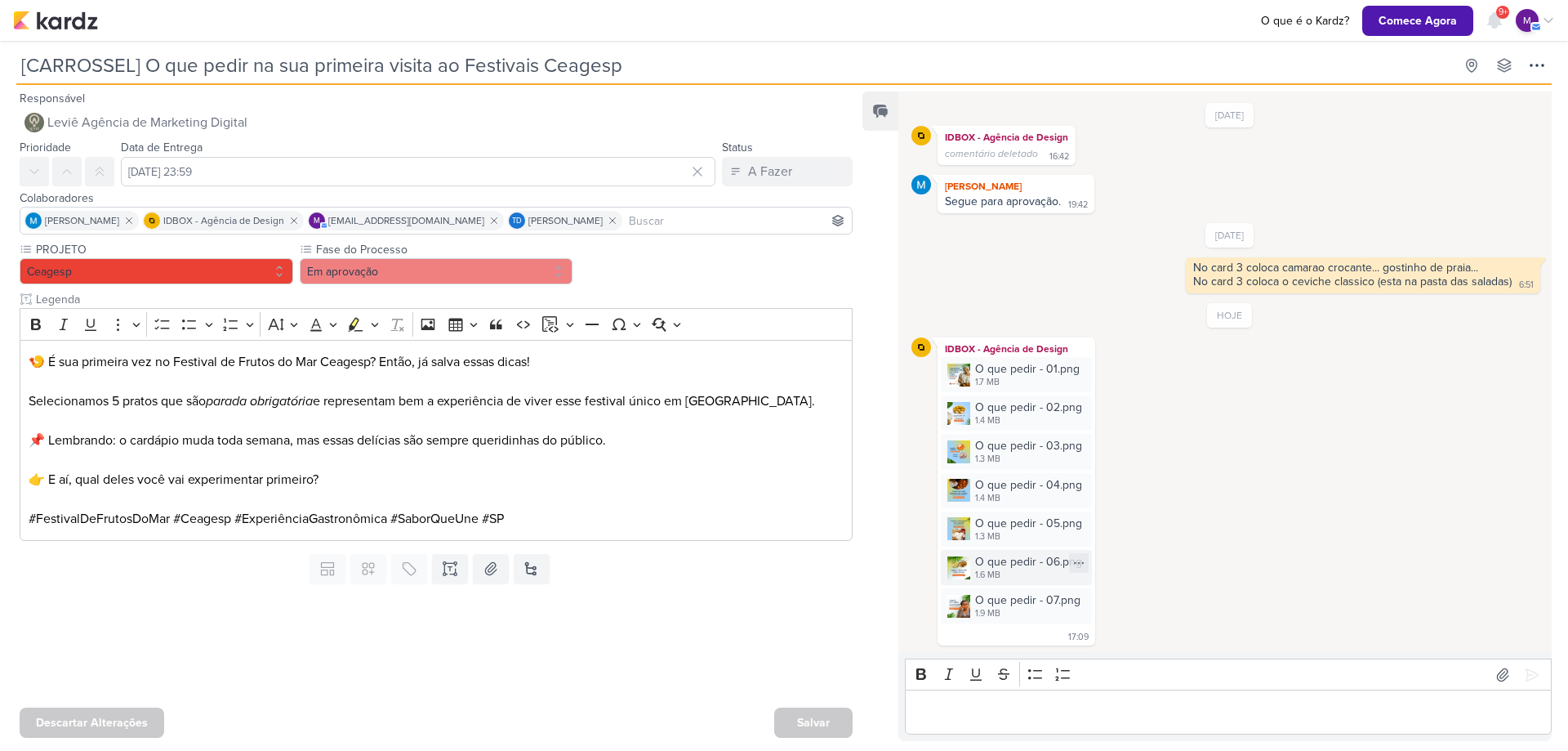
click at [1001, 560] on div "O que pedir - 06.png" at bounding box center [1028, 561] width 107 height 17
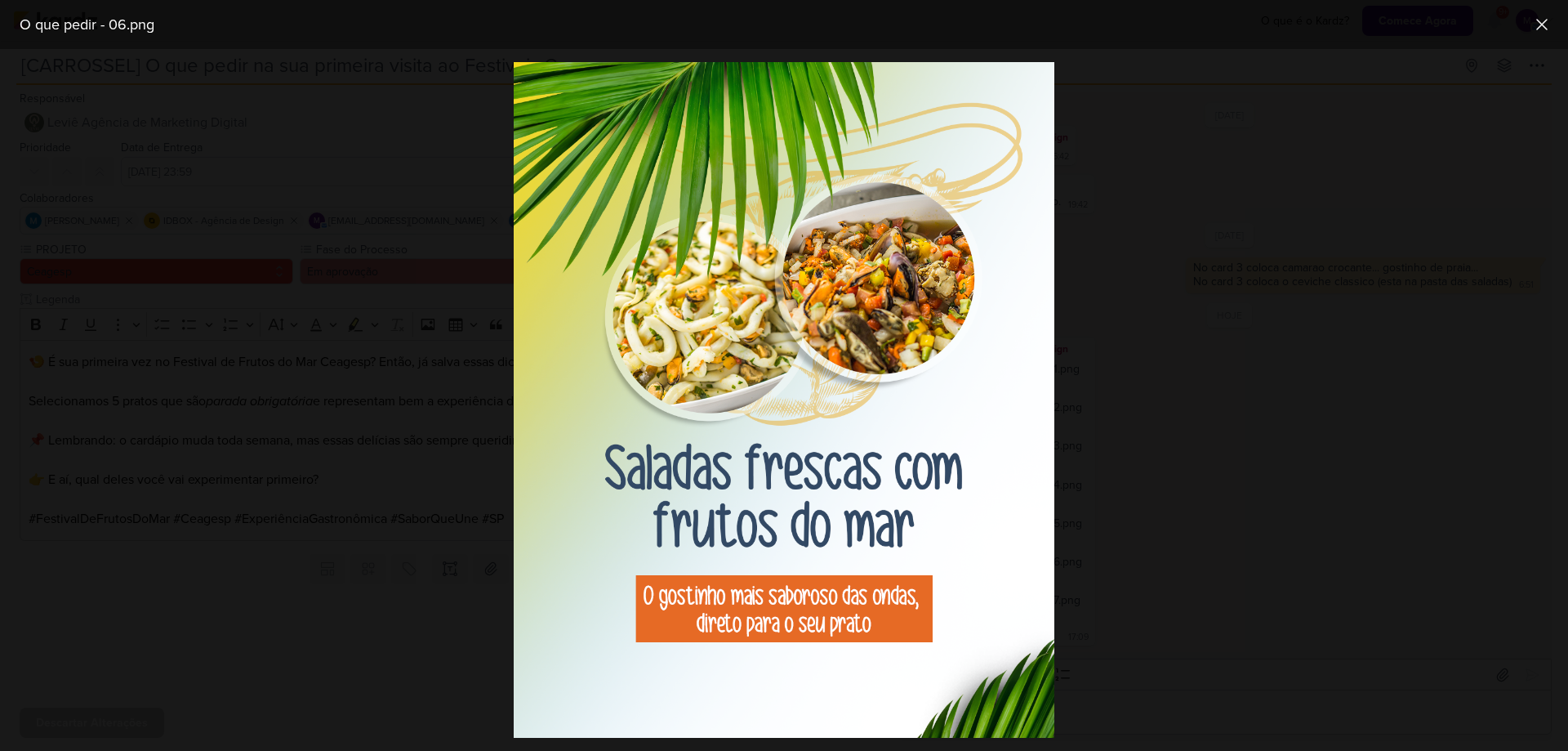
click at [1319, 516] on div at bounding box center [784, 400] width 1568 height 702
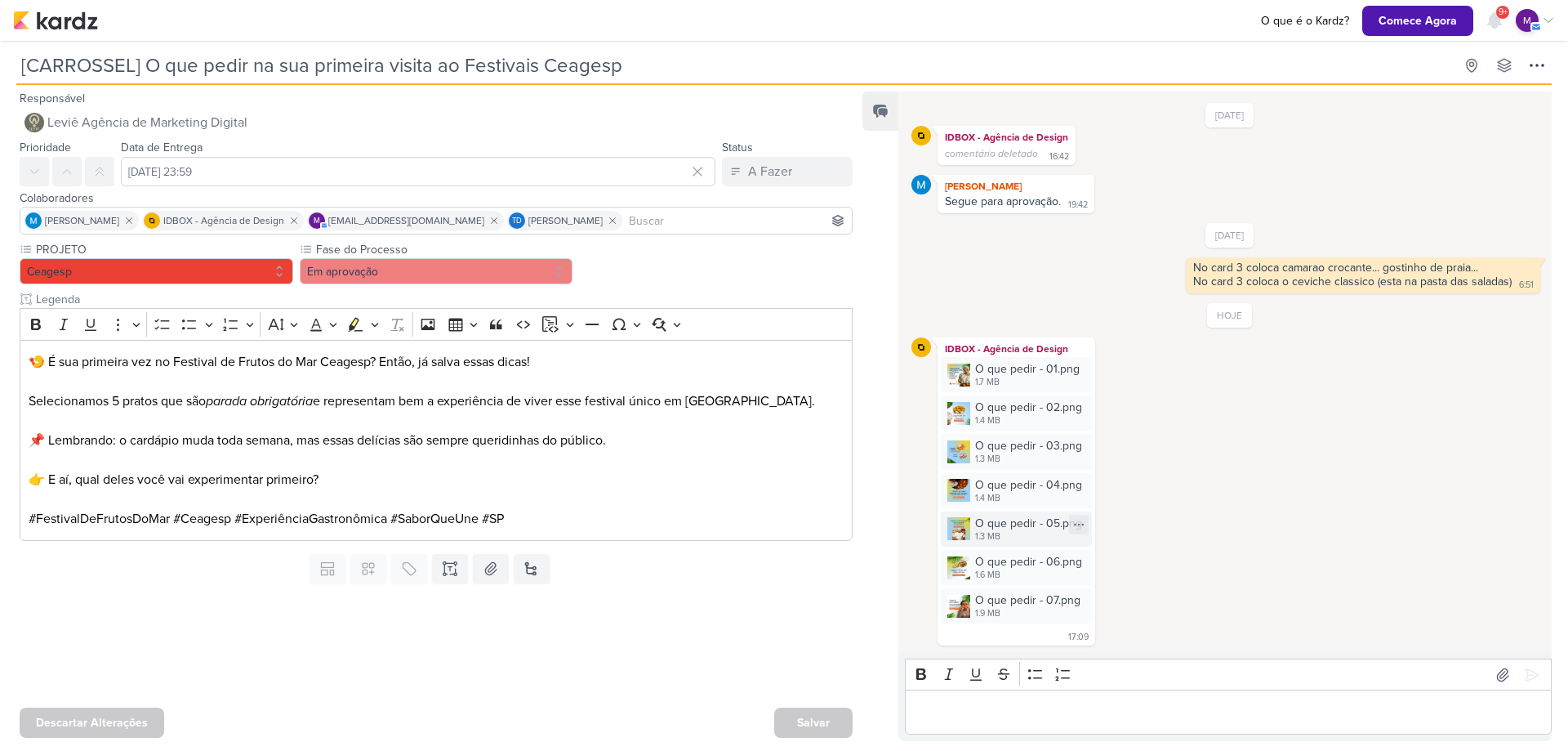
click at [990, 516] on div "O que pedir - 05.png" at bounding box center [1028, 522] width 107 height 17
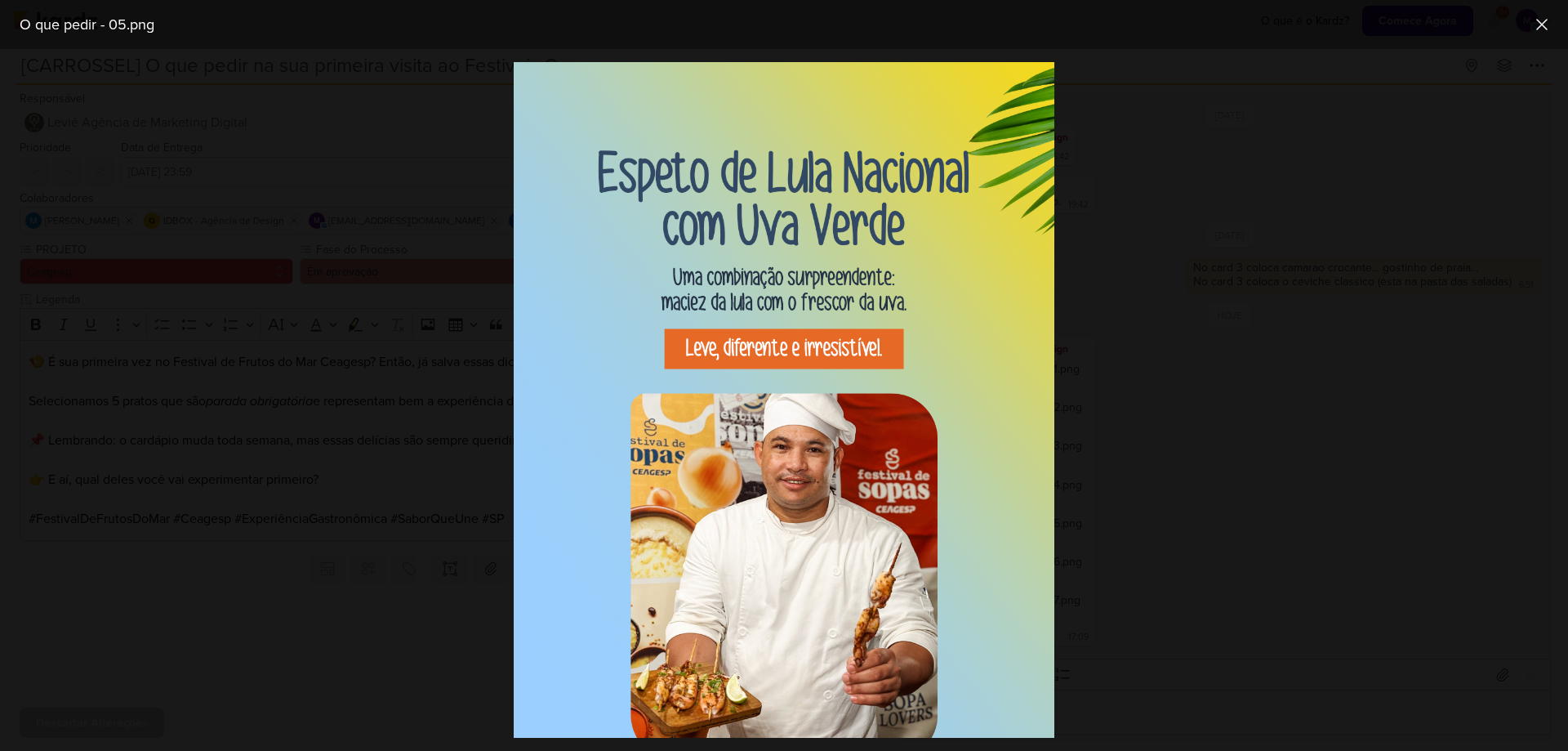
click at [1170, 473] on div at bounding box center [784, 400] width 1568 height 702
